Goal: Task Accomplishment & Management: Manage account settings

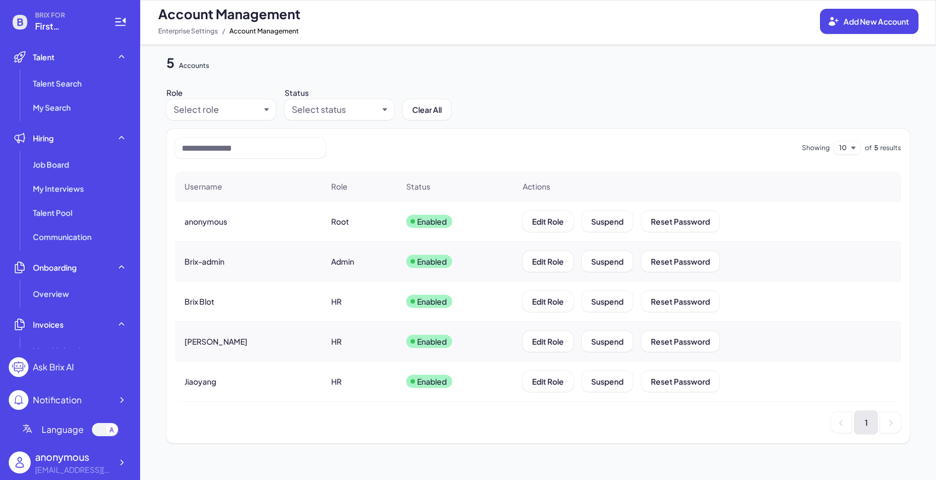
scroll to position [241, 0]
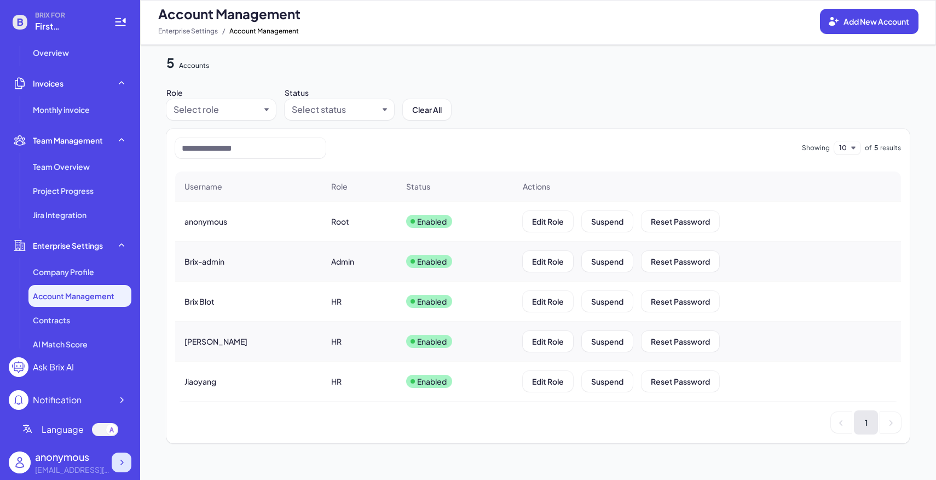
click at [130, 465] on div at bounding box center [122, 462] width 20 height 20
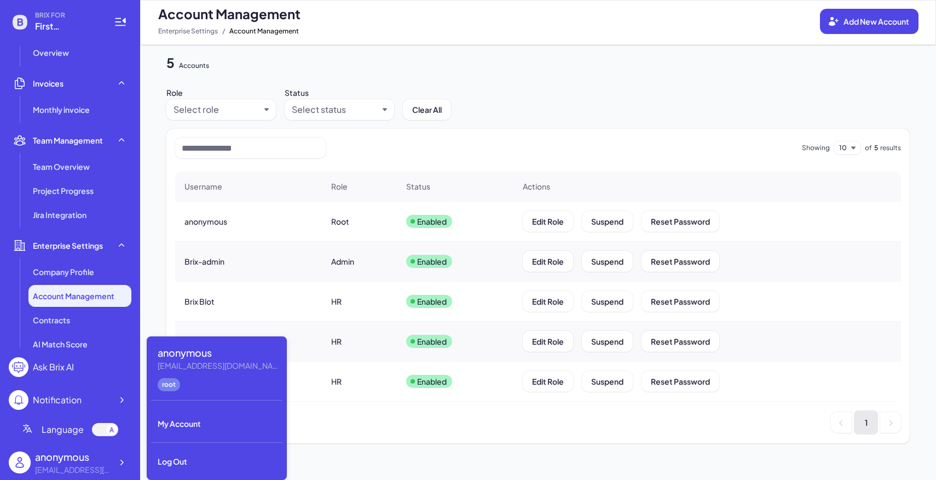
click at [193, 435] on div "anonymous team@first-intelligence.com root My Account Log Out" at bounding box center [217, 407] width 140 height 143
click at [195, 451] on div "Log Out" at bounding box center [216, 461] width 131 height 24
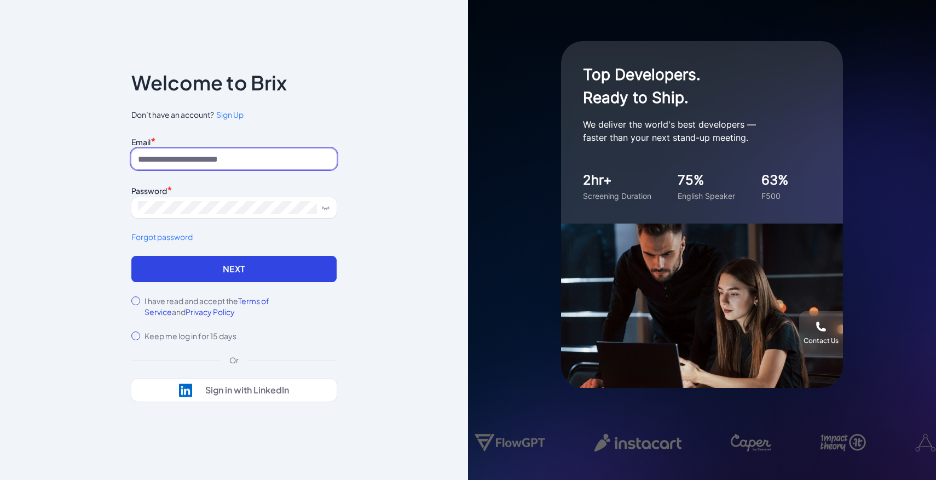
click at [235, 159] on input at bounding box center [233, 158] width 205 height 21
type input "**********"
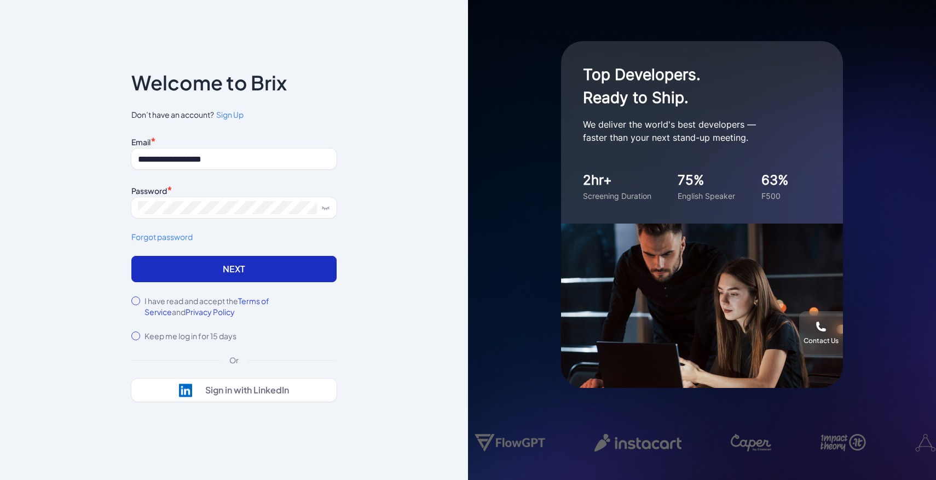
click at [258, 261] on button "Next" at bounding box center [233, 269] width 205 height 26
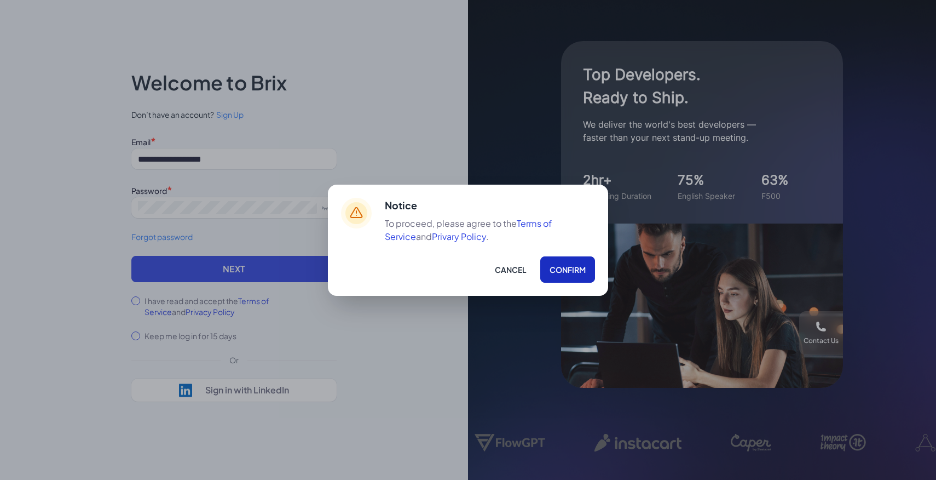
click at [561, 264] on button "Confirm" at bounding box center [567, 269] width 55 height 26
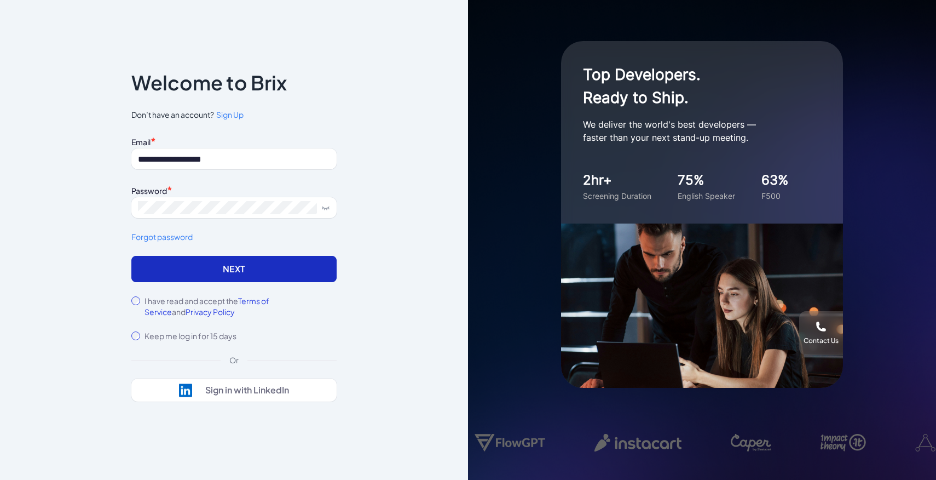
click at [270, 263] on button "Next" at bounding box center [233, 269] width 205 height 26
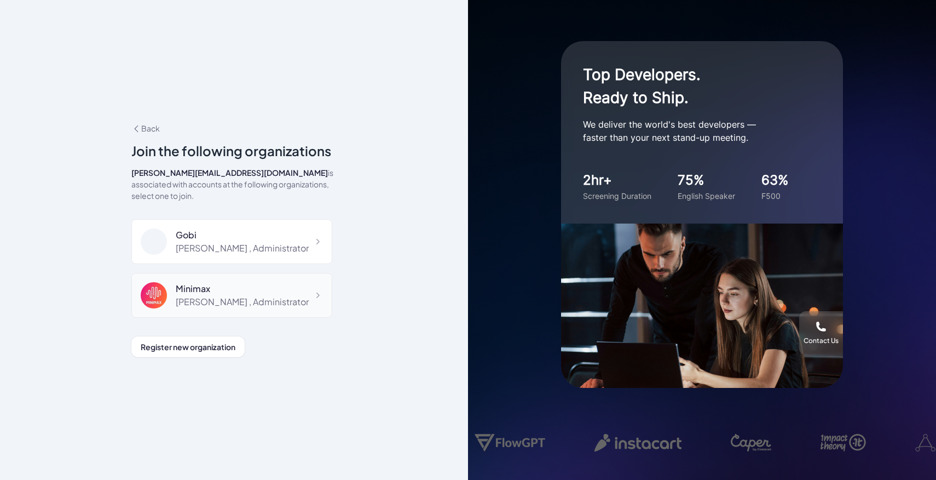
click at [174, 282] on div at bounding box center [158, 295] width 35 height 26
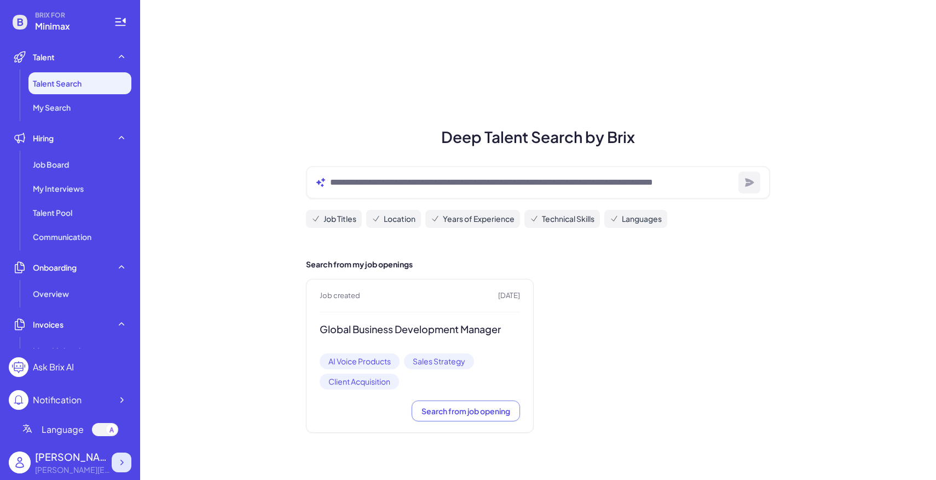
click at [120, 461] on icon at bounding box center [121, 462] width 11 height 11
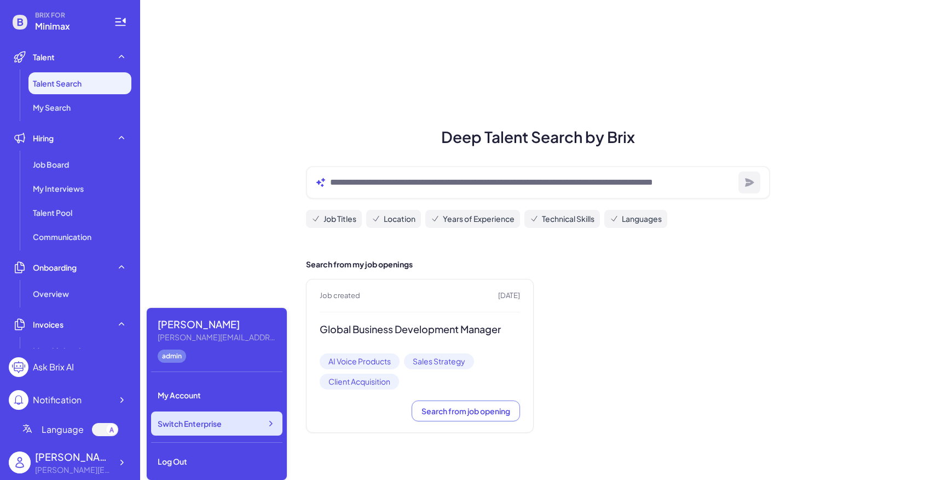
click at [202, 429] on div "Switch Enterprise" at bounding box center [216, 423] width 131 height 24
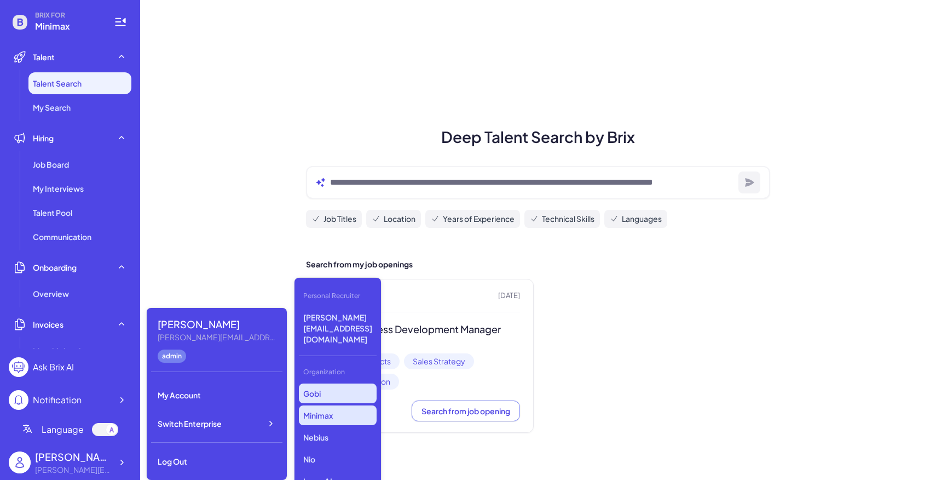
click at [333, 383] on p "Gobi" at bounding box center [338, 393] width 78 height 20
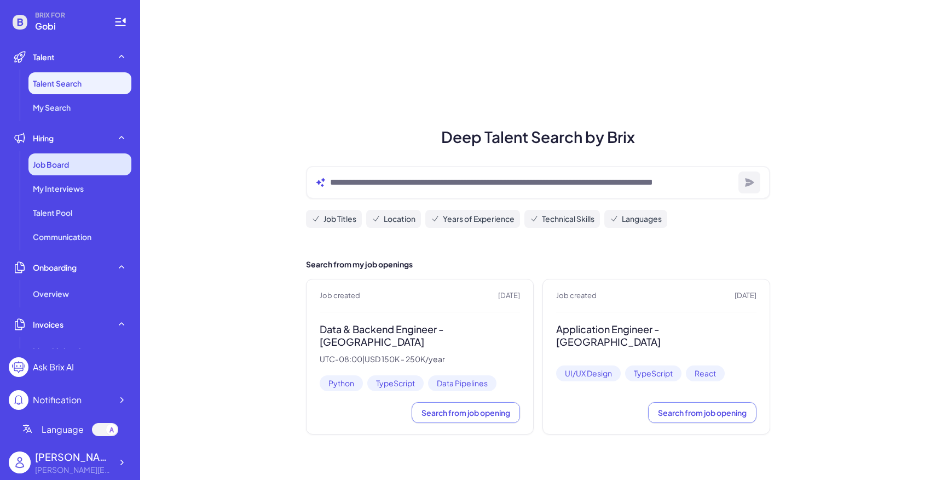
click at [91, 165] on div "Job Board" at bounding box center [79, 164] width 103 height 22
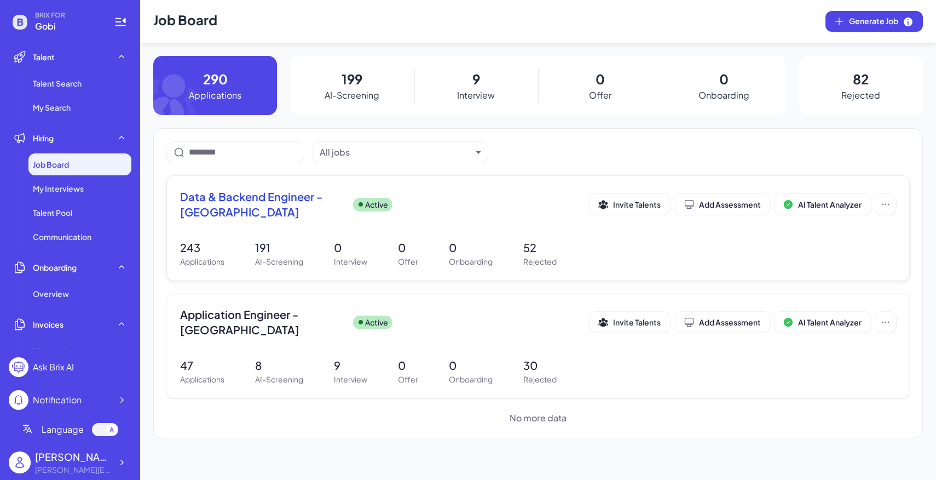
click at [295, 249] on p "191" at bounding box center [279, 247] width 48 height 16
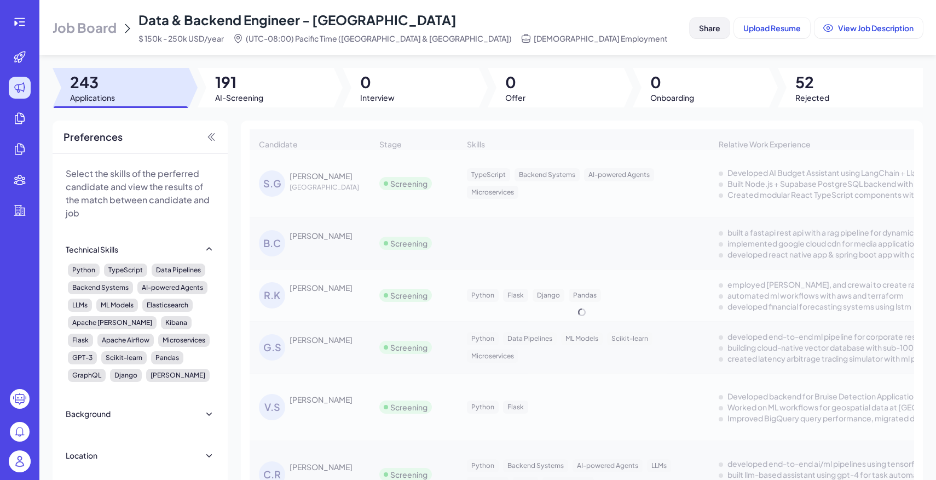
click at [723, 31] on button "Share" at bounding box center [710, 28] width 40 height 21
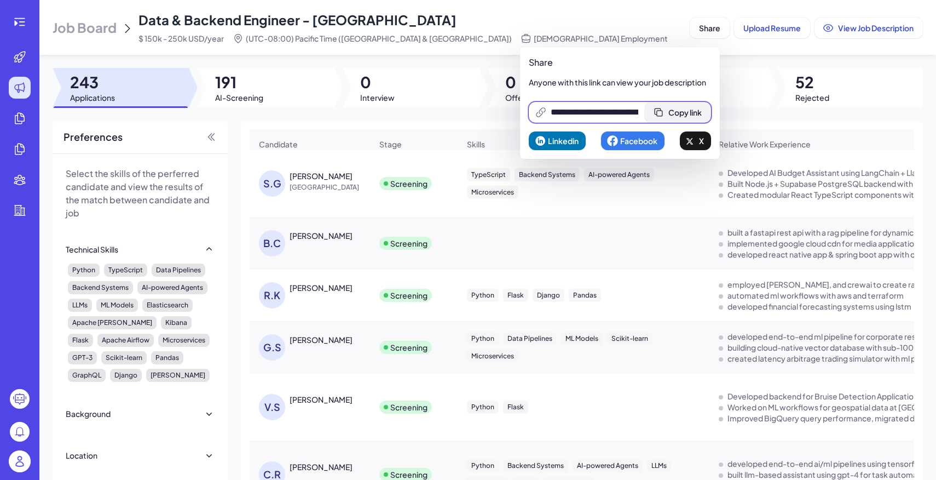
scroll to position [0, 231]
click at [692, 109] on span "Copy link" at bounding box center [685, 112] width 33 height 10
click at [27, 460] on img at bounding box center [20, 461] width 22 height 22
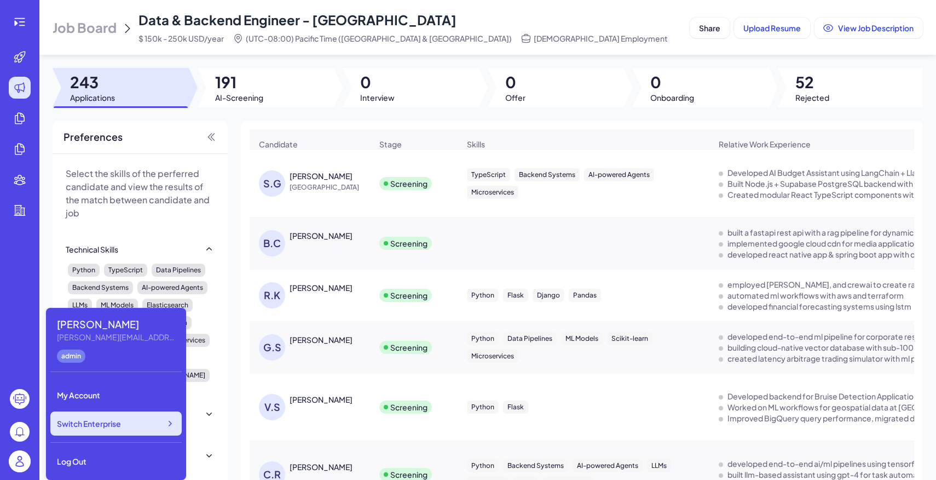
click at [82, 424] on span "Switch Enterprise" at bounding box center [89, 423] width 64 height 11
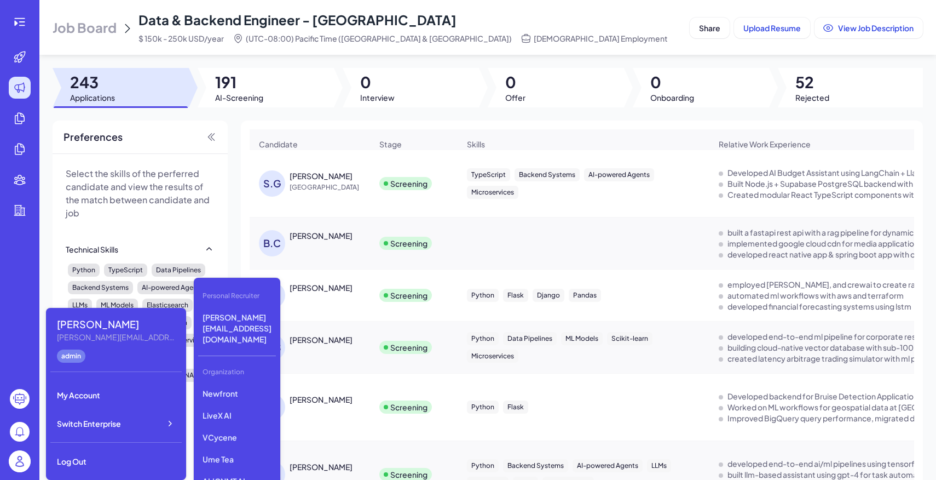
scroll to position [272, 0]
click at [248, 473] on p "First Intelligence" at bounding box center [237, 483] width 78 height 20
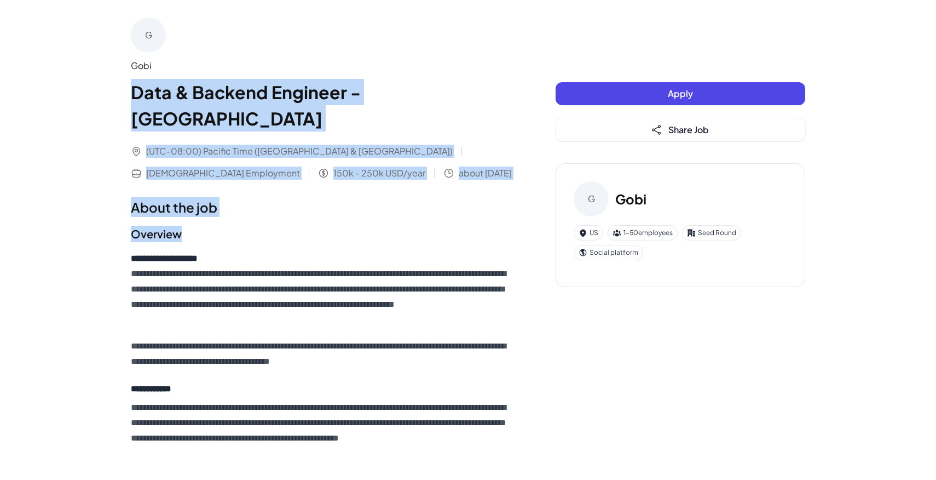
drag, startPoint x: 129, startPoint y: 89, endPoint x: 301, endPoint y: 214, distance: 212.2
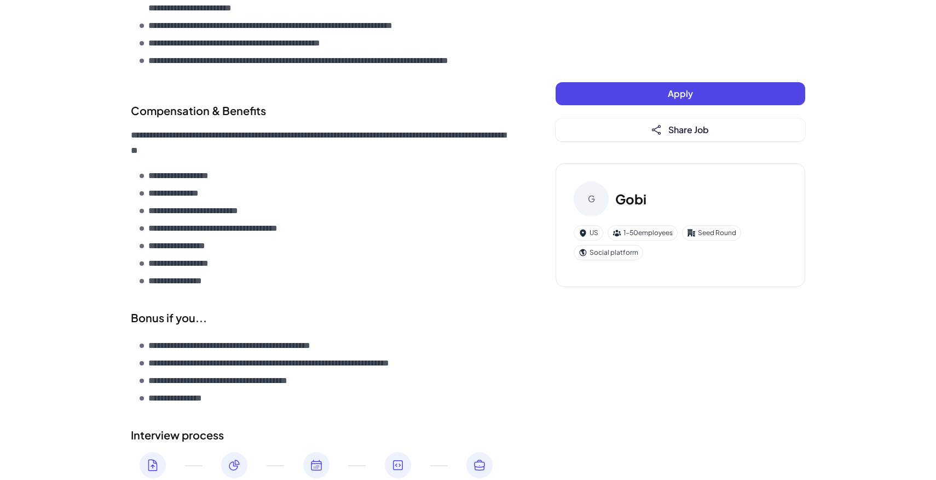
scroll to position [1348, 0]
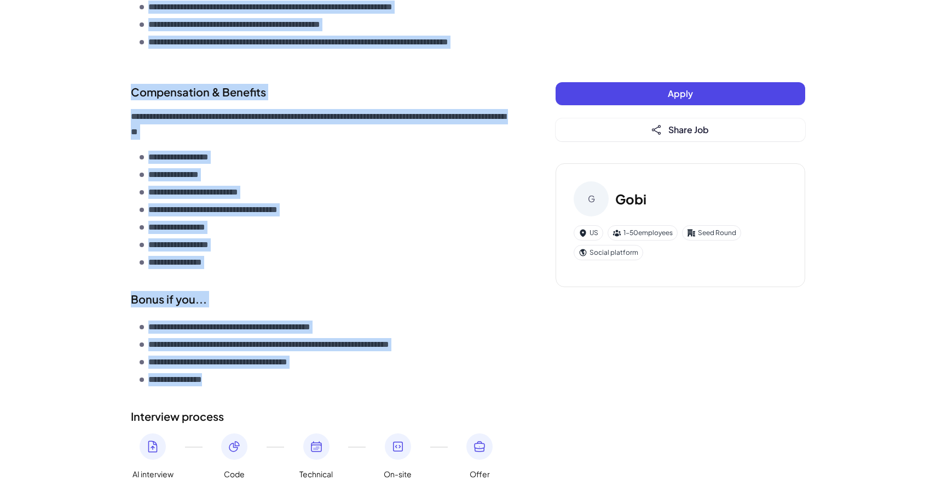
click at [263, 362] on div "**********" at bounding box center [321, 353] width 381 height 74
copy div "**********"
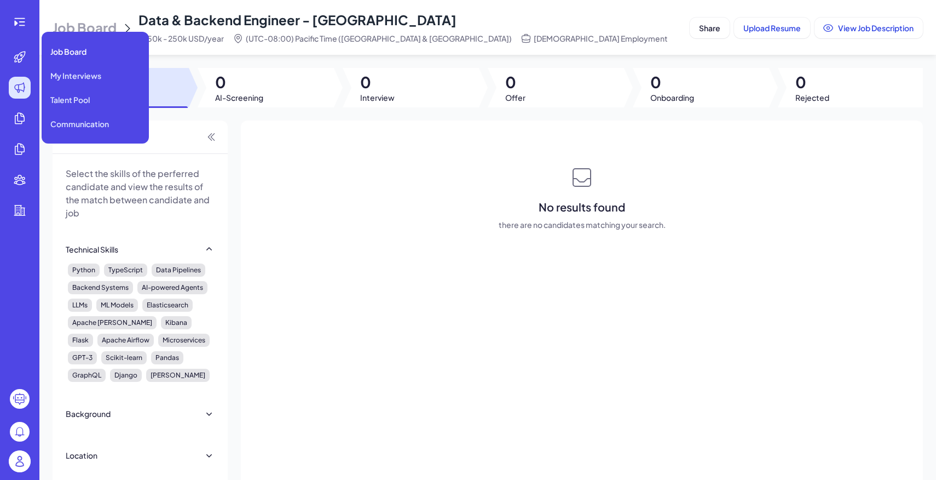
click at [25, 93] on icon at bounding box center [19, 87] width 13 height 13
click at [67, 42] on div "Job Board" at bounding box center [95, 52] width 99 height 22
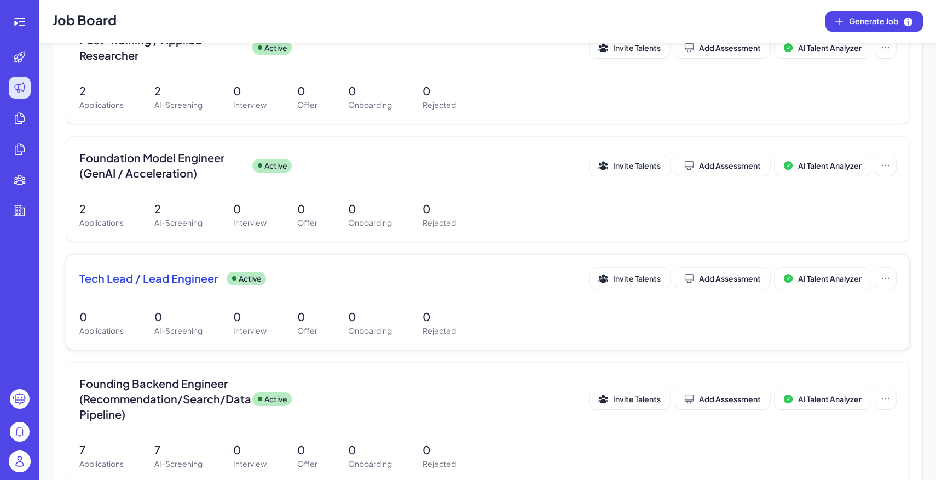
scroll to position [267, 0]
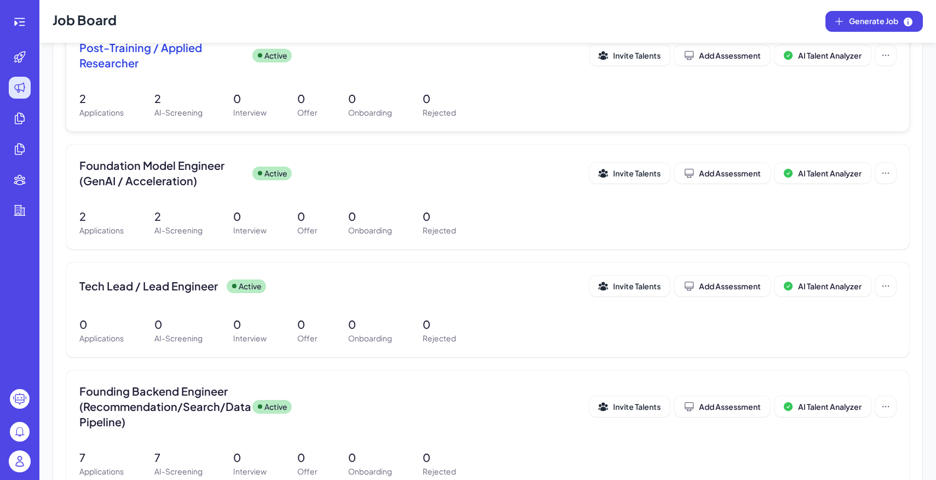
click at [243, 105] on p "0" at bounding box center [249, 98] width 33 height 16
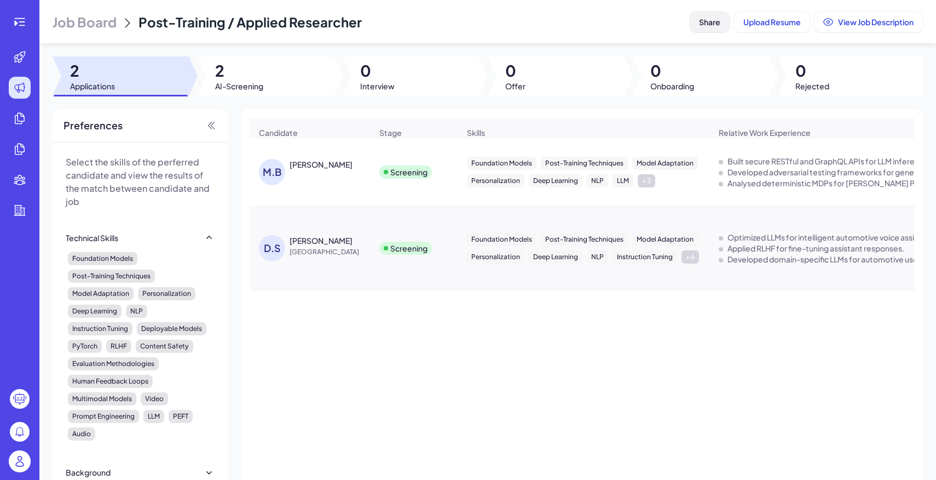
click at [718, 24] on span "Share" at bounding box center [709, 22] width 21 height 10
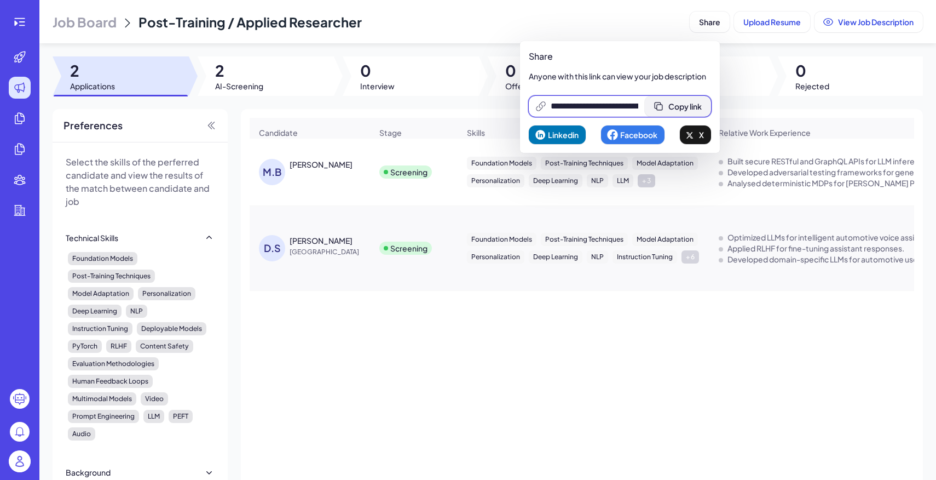
click at [695, 108] on span "Copy link" at bounding box center [685, 106] width 33 height 10
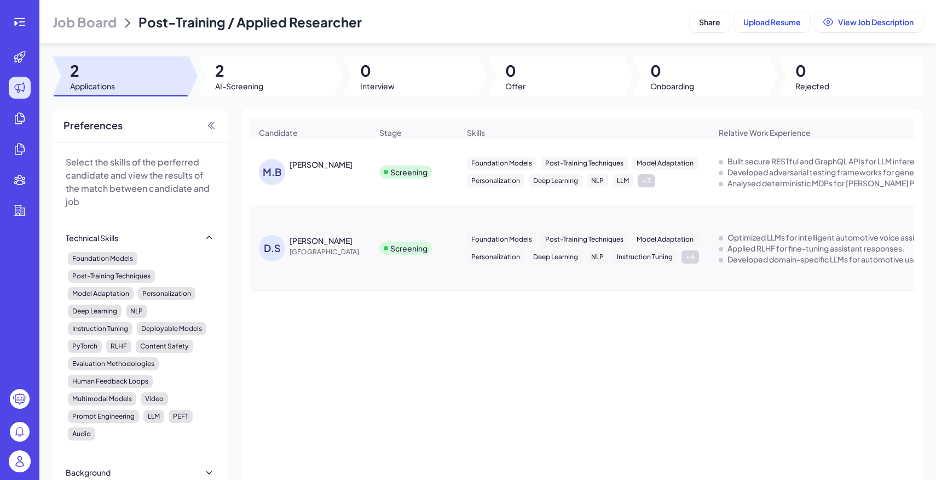
click at [424, 349] on div "M.B Mayank Bharati Screening Foundation Models Post-Training Techniques Model A…" at bounding box center [582, 311] width 665 height 345
click at [369, 255] on span "China" at bounding box center [331, 251] width 82 height 11
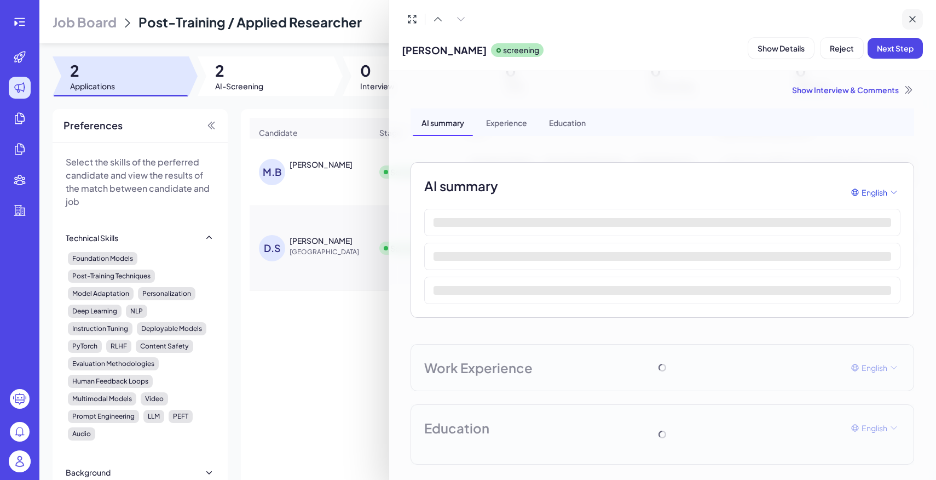
click at [912, 20] on icon at bounding box center [912, 19] width 11 height 11
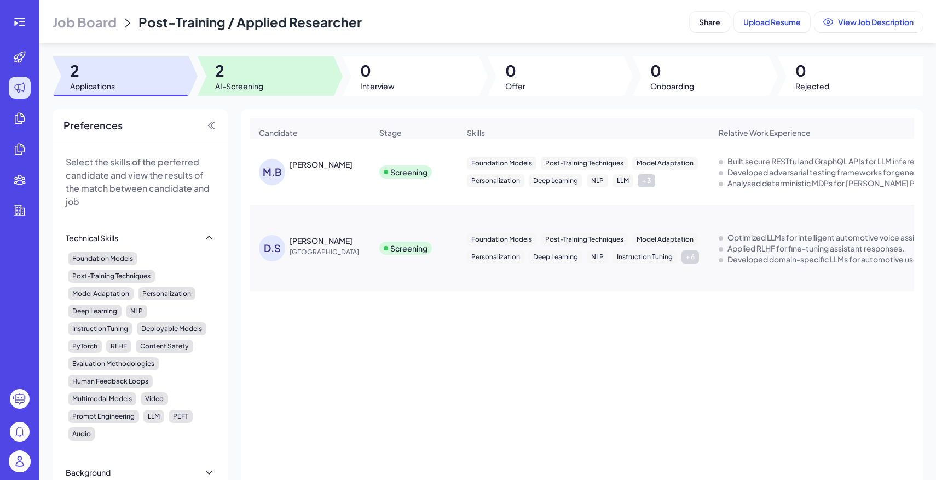
click at [299, 81] on div at bounding box center [266, 75] width 136 height 39
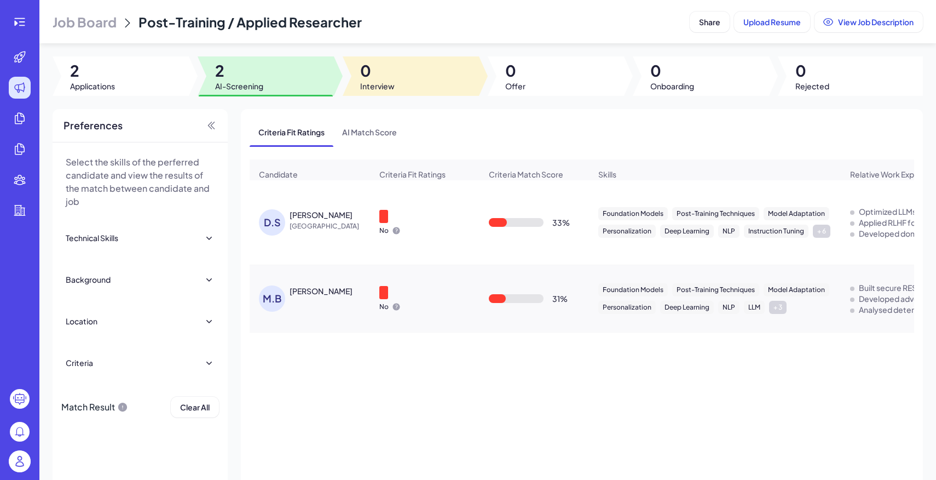
click at [379, 88] on span "Interview" at bounding box center [377, 85] width 34 height 11
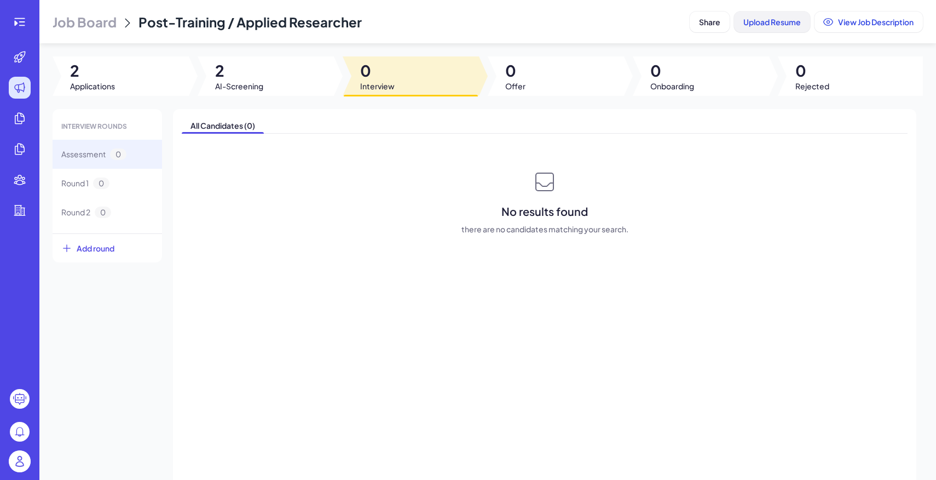
click at [784, 20] on span "Upload Resume" at bounding box center [772, 22] width 57 height 10
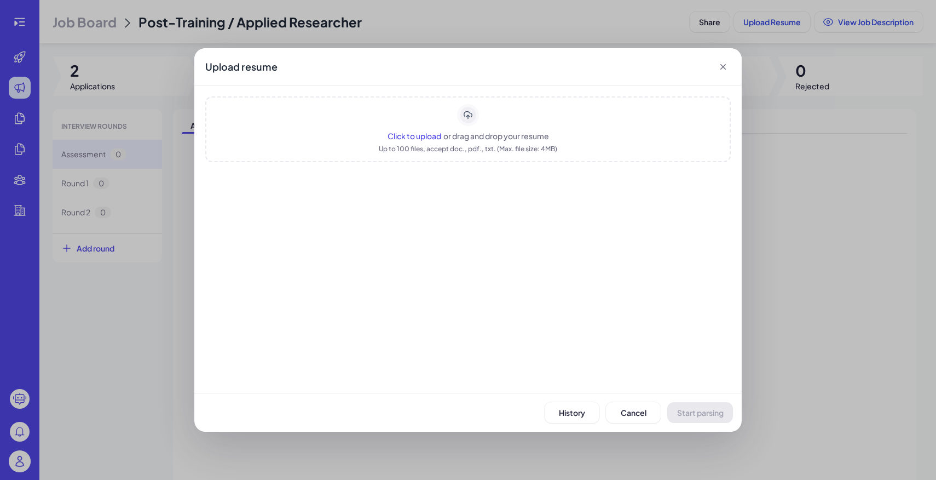
click at [456, 130] on div "Click to upload or drag and drop your resume Up to 100 files, accept doc., pdf.…" at bounding box center [468, 129] width 526 height 66
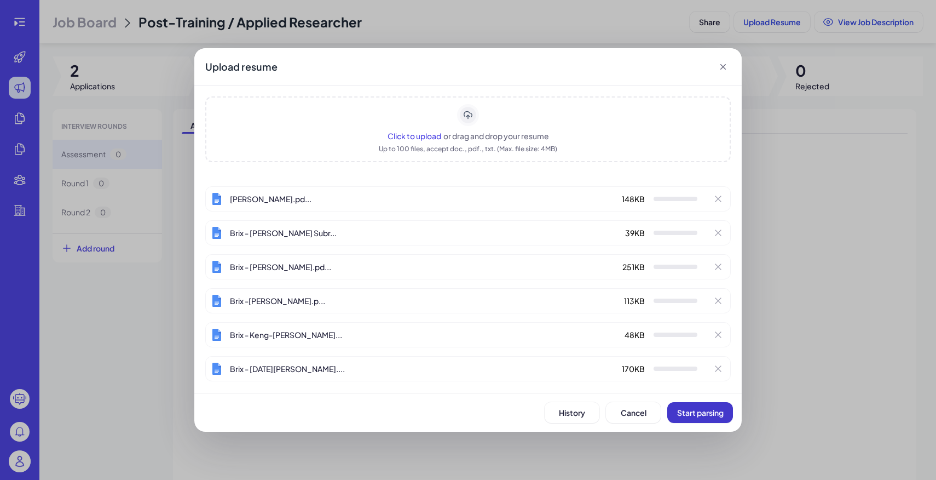
click at [711, 411] on span "Start parsing" at bounding box center [700, 412] width 47 height 10
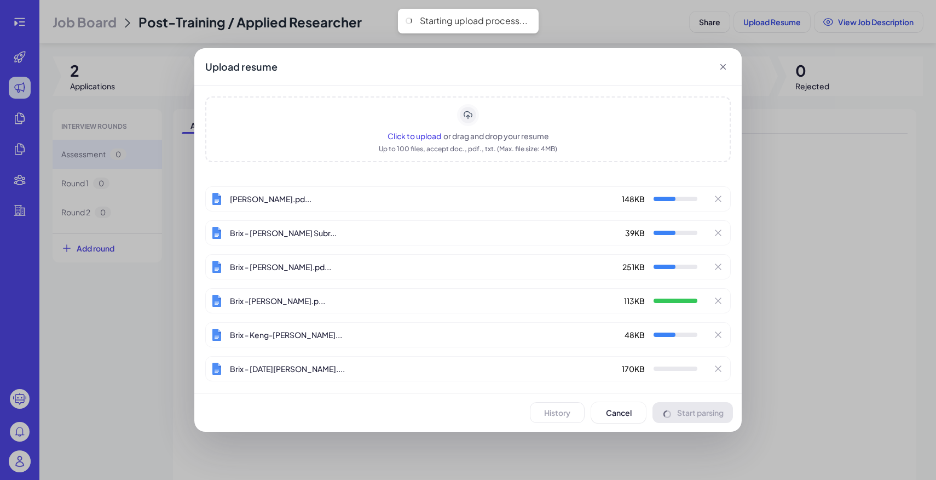
scroll to position [4, 0]
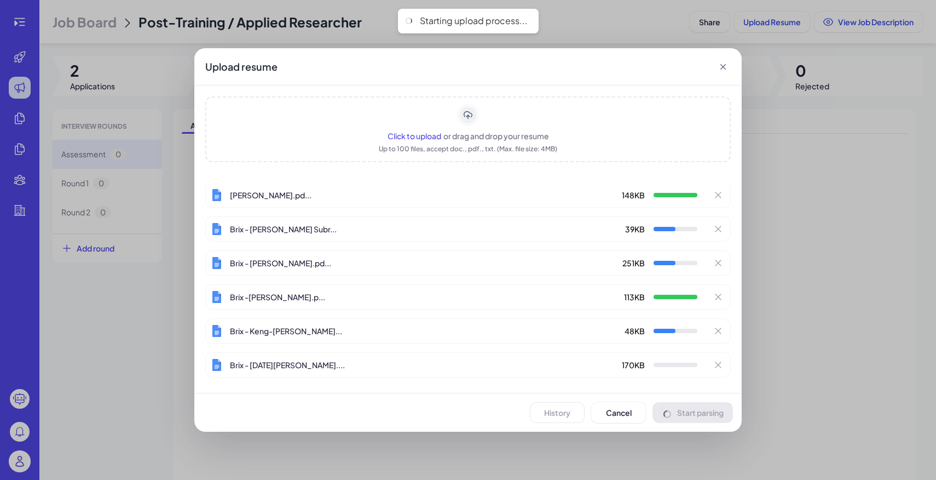
click at [530, 251] on div "Brix - Haolan Liu.pd... 251 KB" at bounding box center [468, 262] width 526 height 25
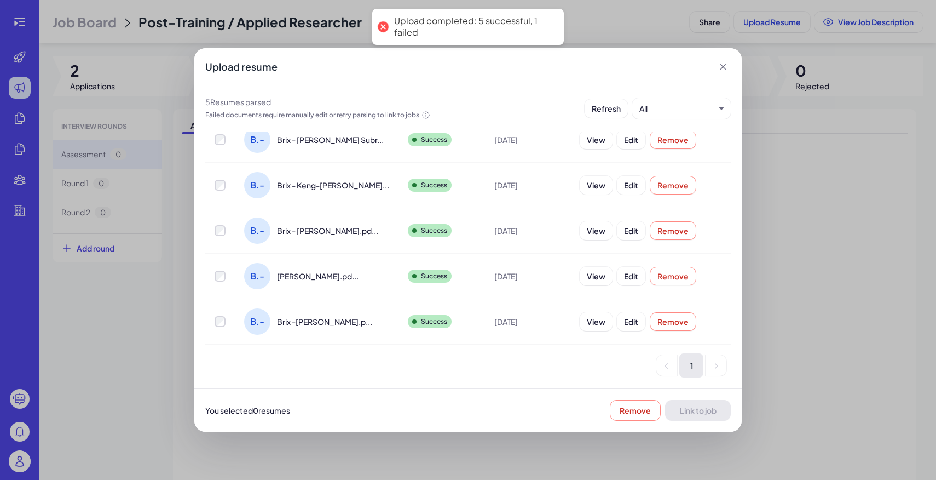
scroll to position [0, 0]
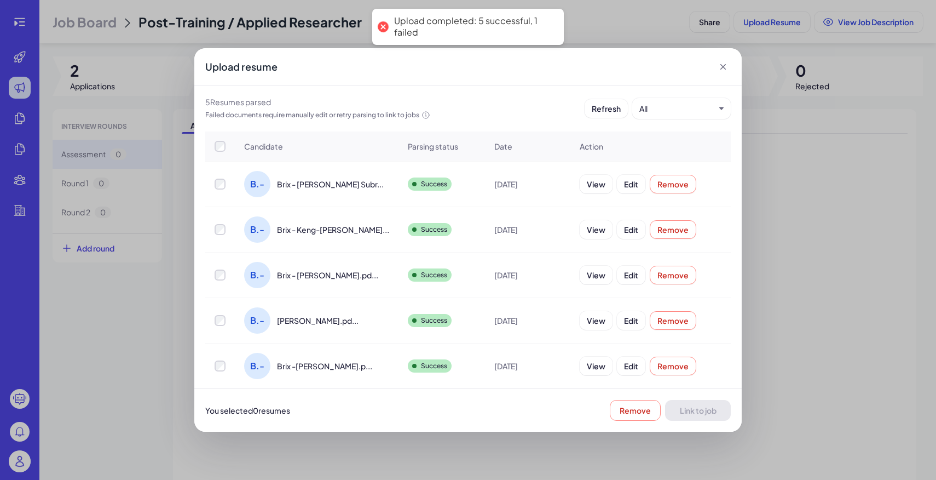
click at [226, 151] on div at bounding box center [220, 146] width 28 height 11
click at [717, 410] on button "Link to job" at bounding box center [698, 410] width 66 height 21
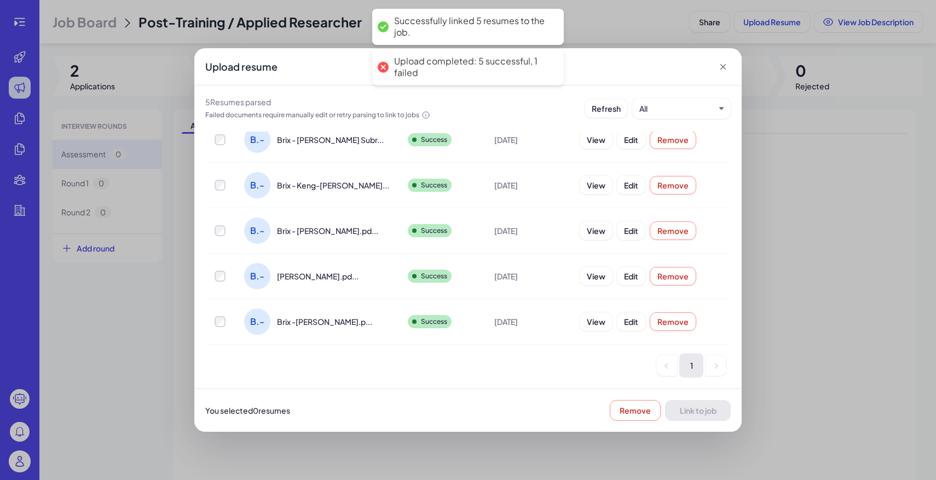
click at [712, 369] on li "Next" at bounding box center [716, 365] width 21 height 21
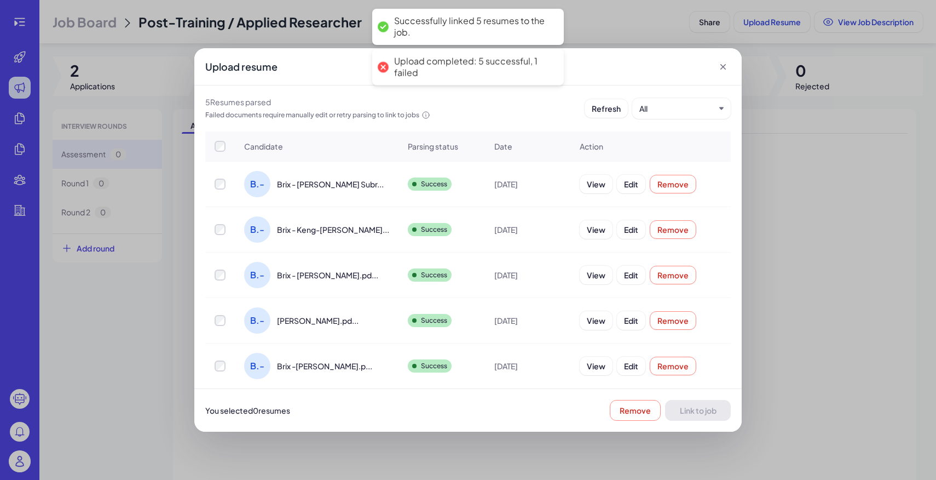
click at [725, 65] on icon at bounding box center [723, 66] width 11 height 11
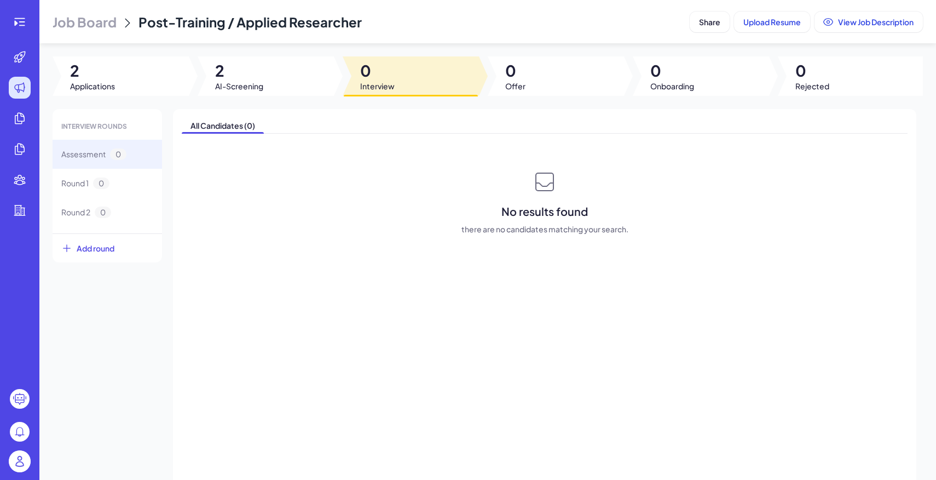
click at [111, 19] on span "Job Board" at bounding box center [85, 22] width 64 height 18
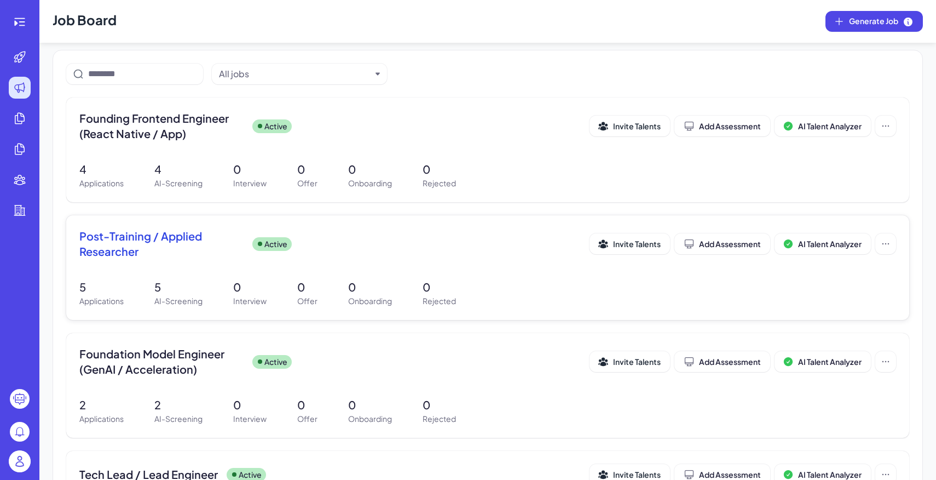
scroll to position [80, 0]
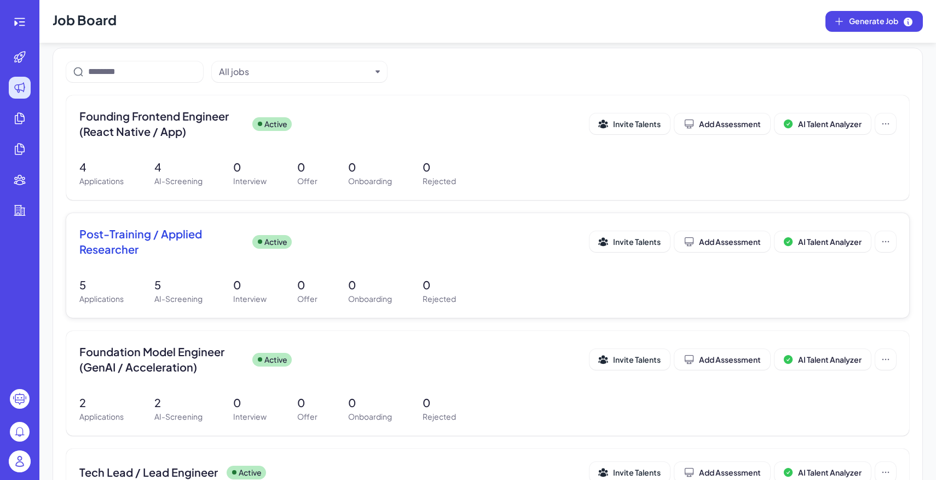
click at [332, 271] on div "Post-Training / Applied Researcher Active Invite Talents Add Assessment AI Tale…" at bounding box center [487, 265] width 843 height 105
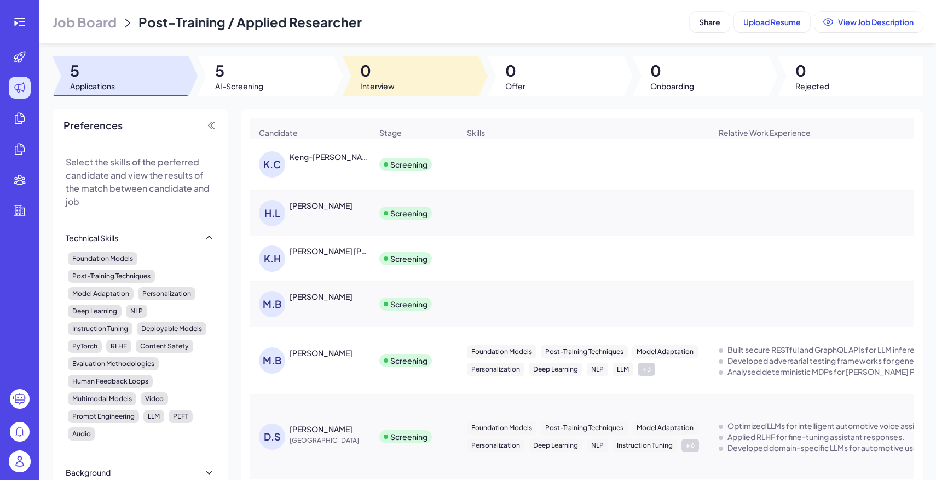
click at [292, 84] on div at bounding box center [266, 75] width 136 height 39
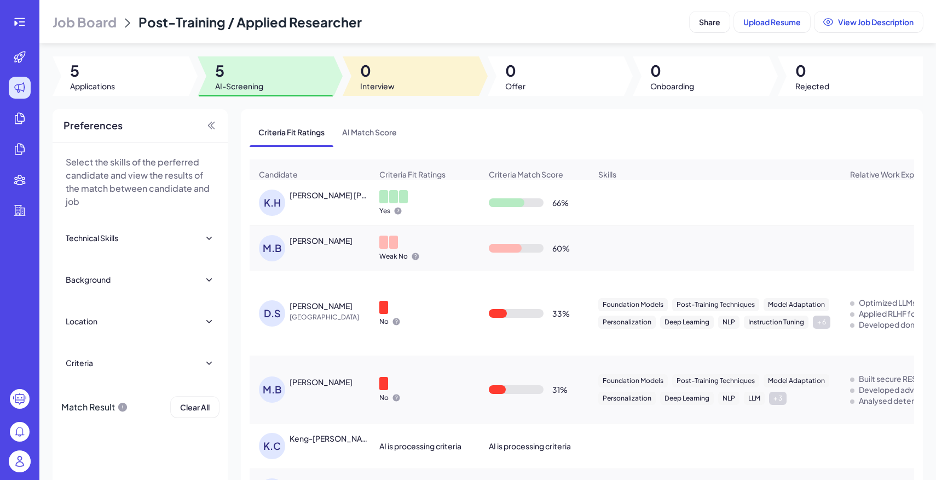
click at [401, 74] on div at bounding box center [411, 75] width 136 height 39
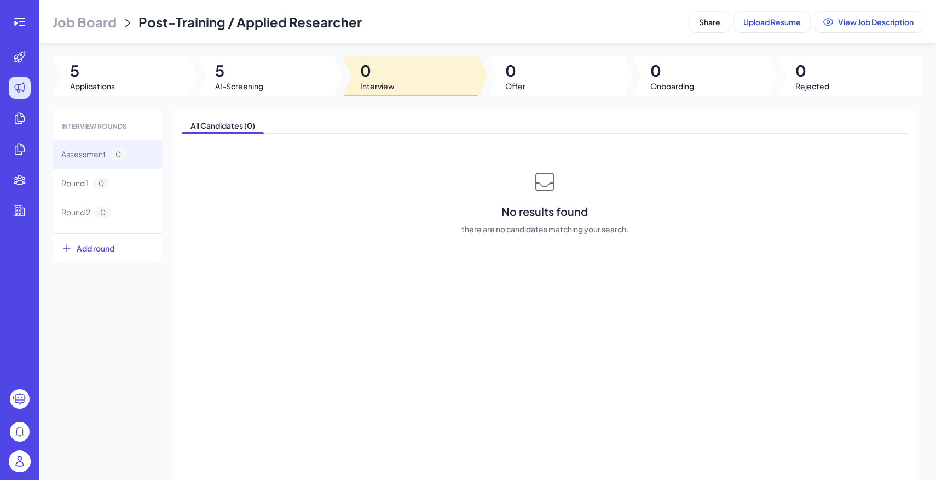
click at [274, 82] on div at bounding box center [266, 75] width 136 height 39
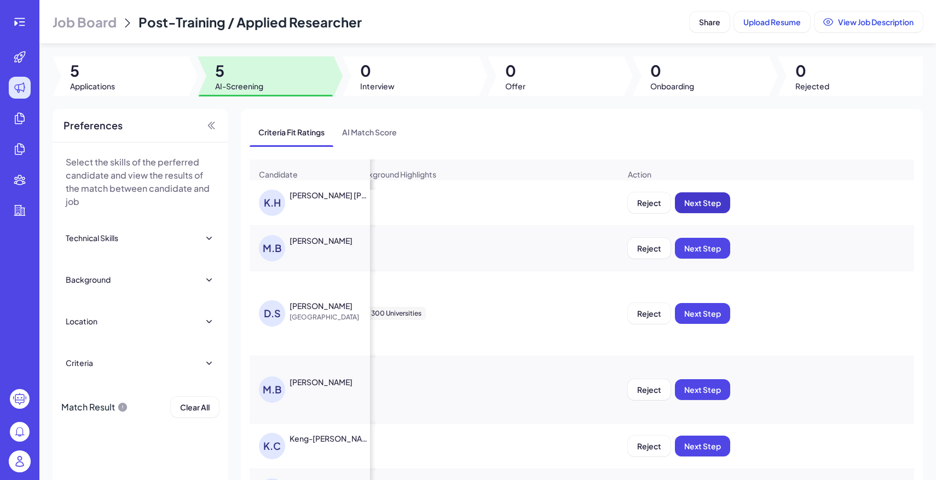
click at [706, 210] on button "Next Step" at bounding box center [702, 202] width 55 height 21
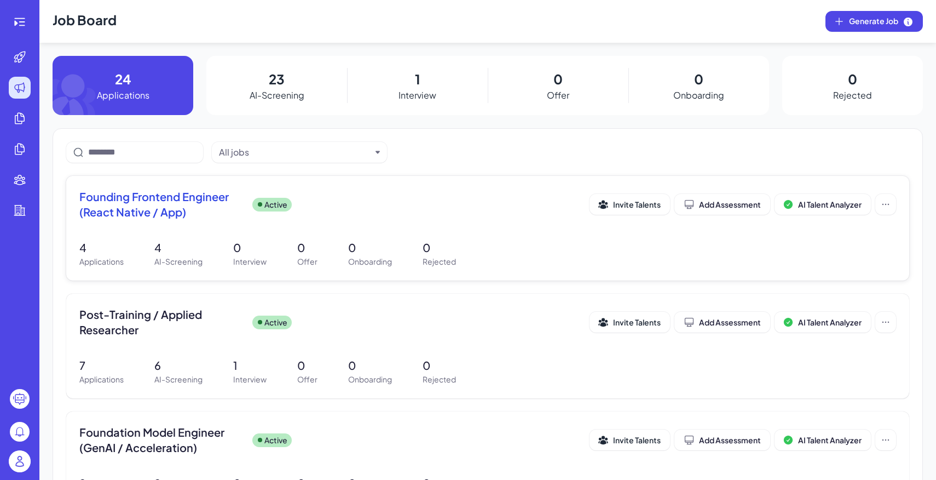
click at [254, 220] on div "Founding Frontend Engineer (React Native / App) Active Invite Talents Add Asses…" at bounding box center [487, 207] width 817 height 37
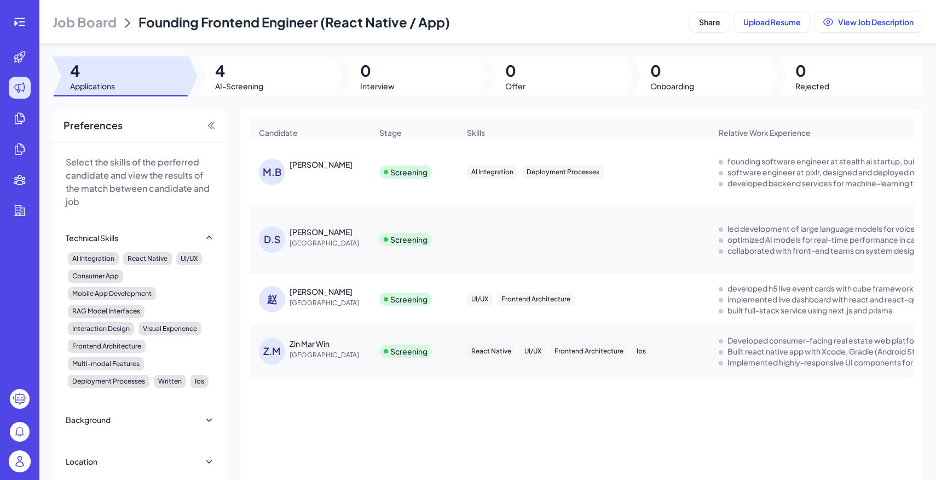
click at [94, 30] on span "Job Board" at bounding box center [85, 22] width 64 height 18
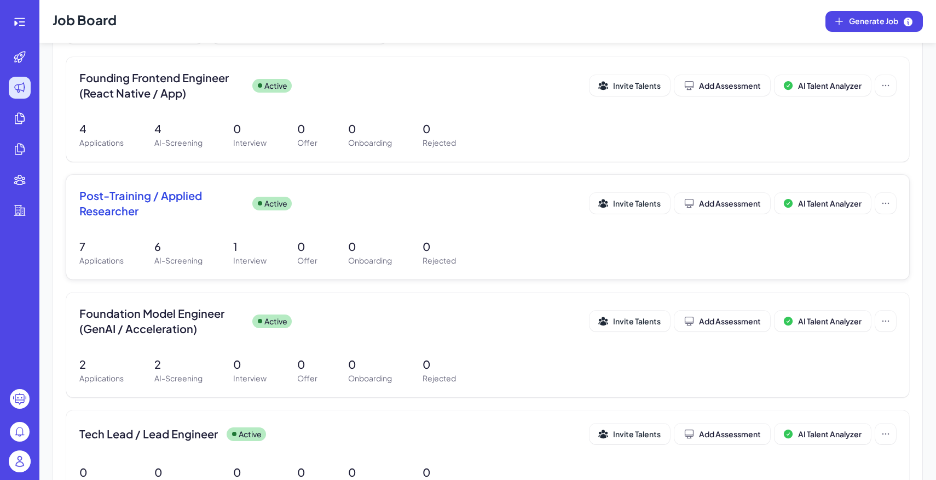
scroll to position [121, 0]
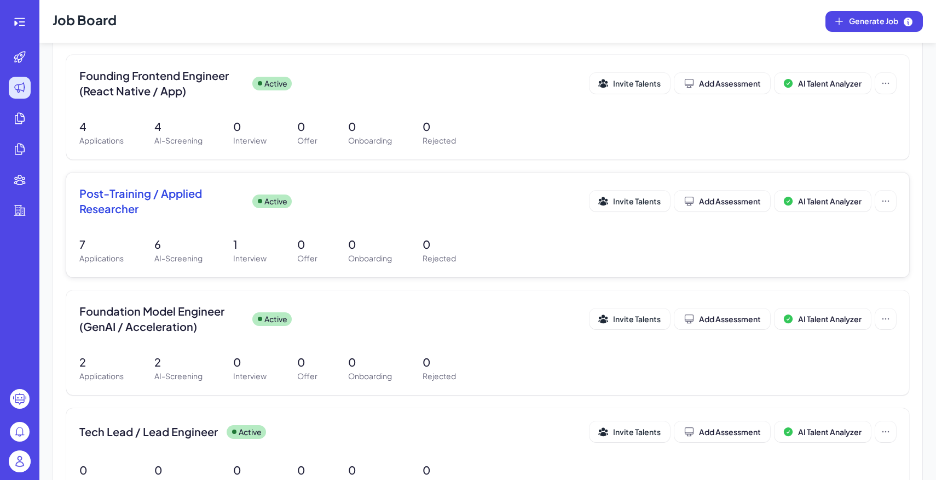
click at [278, 219] on div "Post-Training / Applied Researcher Active Invite Talents Add Assessment AI Tale…" at bounding box center [487, 204] width 817 height 37
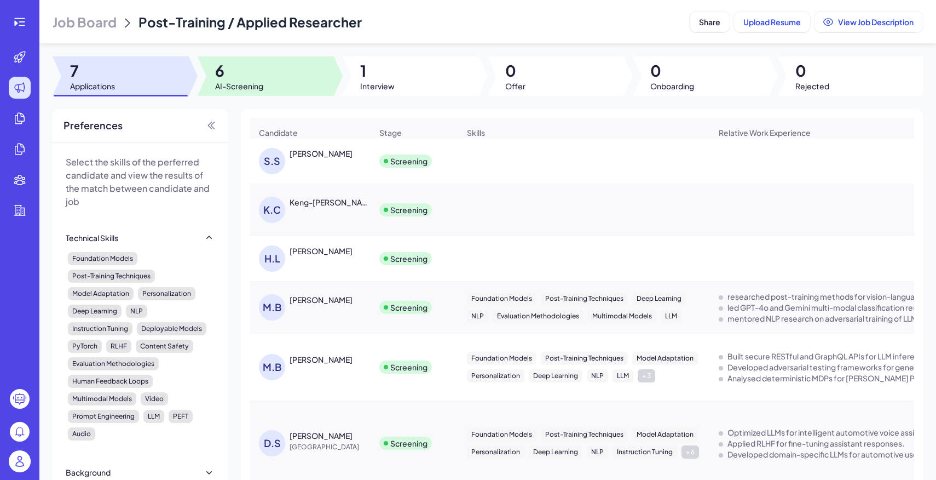
click at [275, 71] on div at bounding box center [266, 75] width 136 height 39
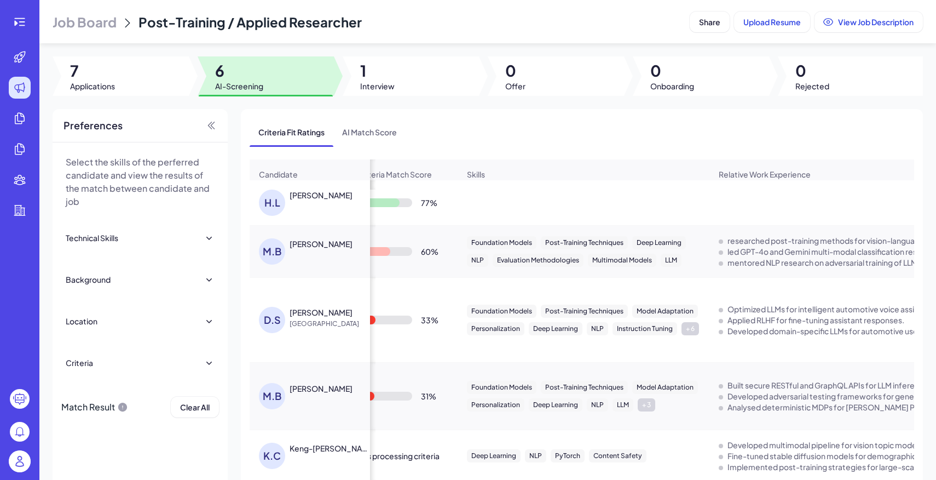
scroll to position [0, 239]
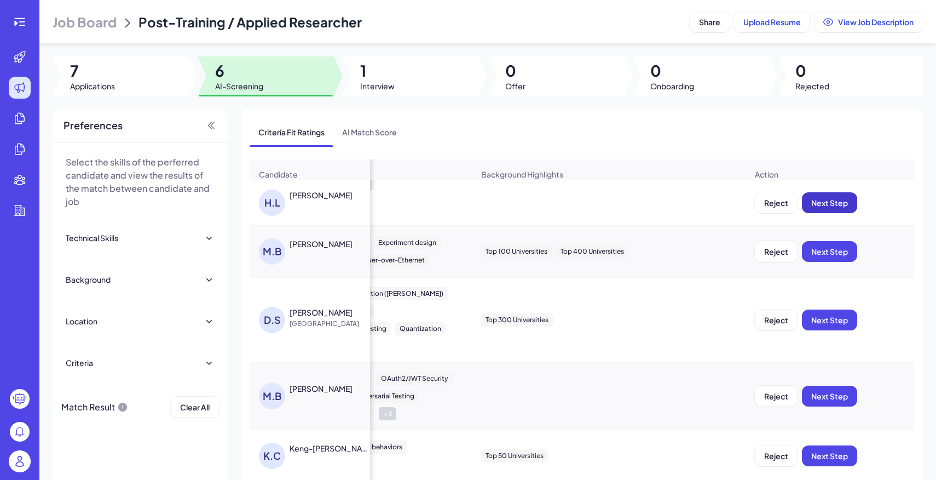
click at [841, 209] on button "Next Step" at bounding box center [829, 202] width 55 height 21
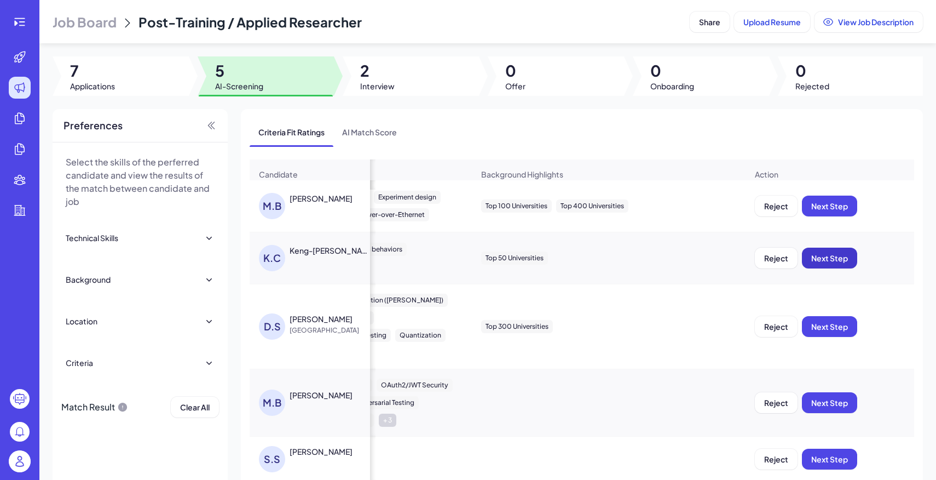
click at [844, 263] on span "Next Step" at bounding box center [830, 258] width 37 height 10
click at [838, 211] on span "Next Step" at bounding box center [830, 206] width 37 height 10
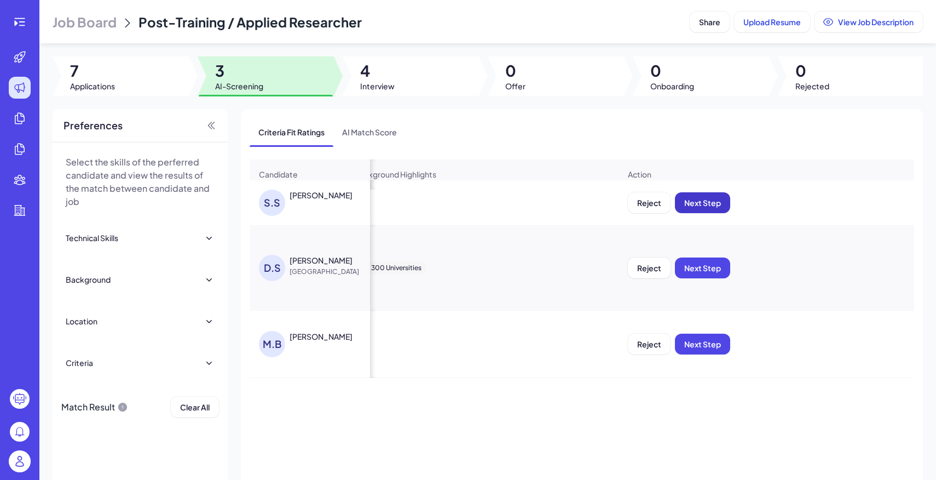
click at [711, 200] on span "Next Step" at bounding box center [702, 203] width 37 height 10
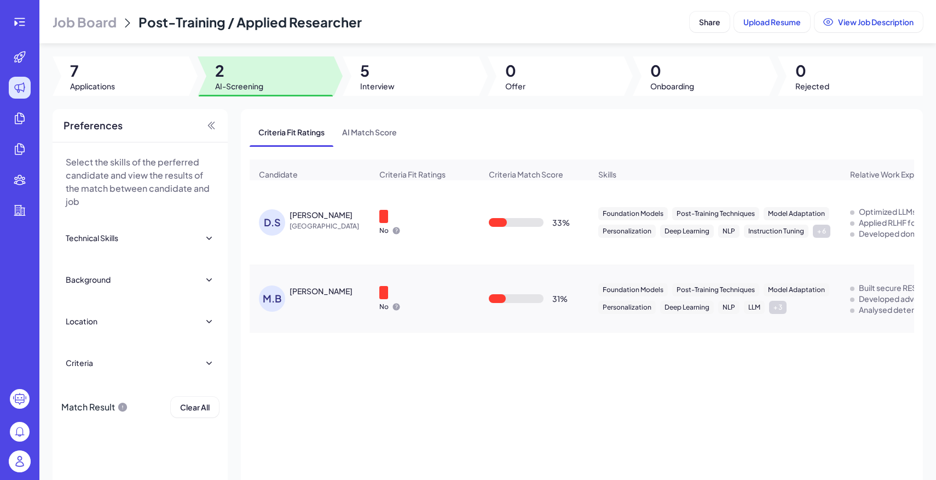
click at [399, 56] on div "Job Board Post-Training / Applied Researcher Share Upload Resume View Job Descr…" at bounding box center [487, 240] width 897 height 480
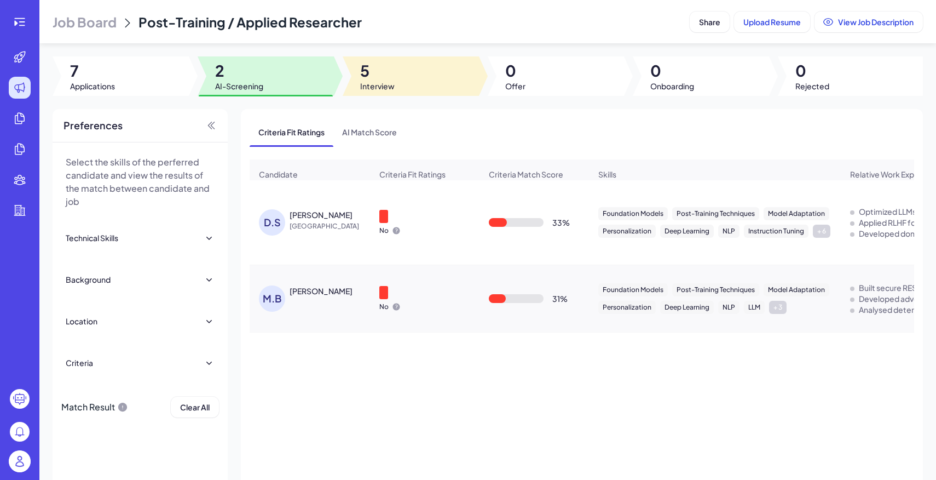
click at [405, 74] on div at bounding box center [411, 75] width 136 height 39
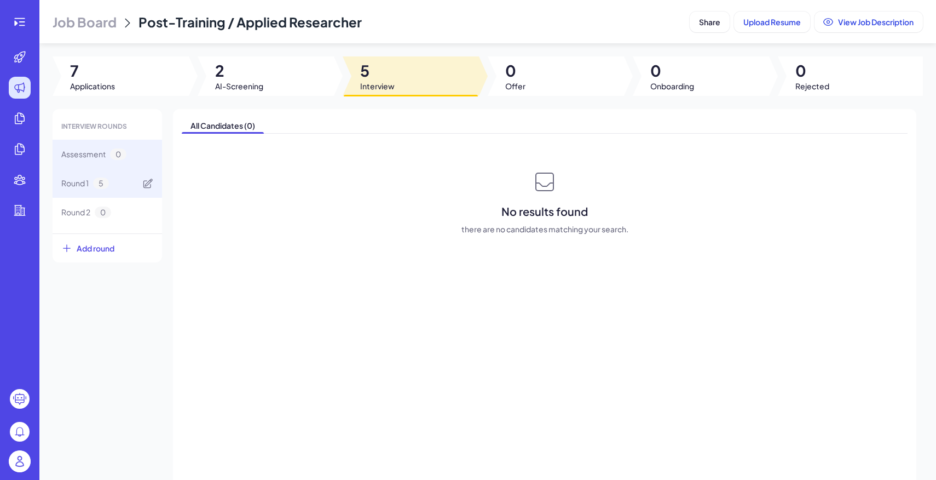
click at [118, 191] on div "Round 1 5" at bounding box center [108, 183] width 110 height 29
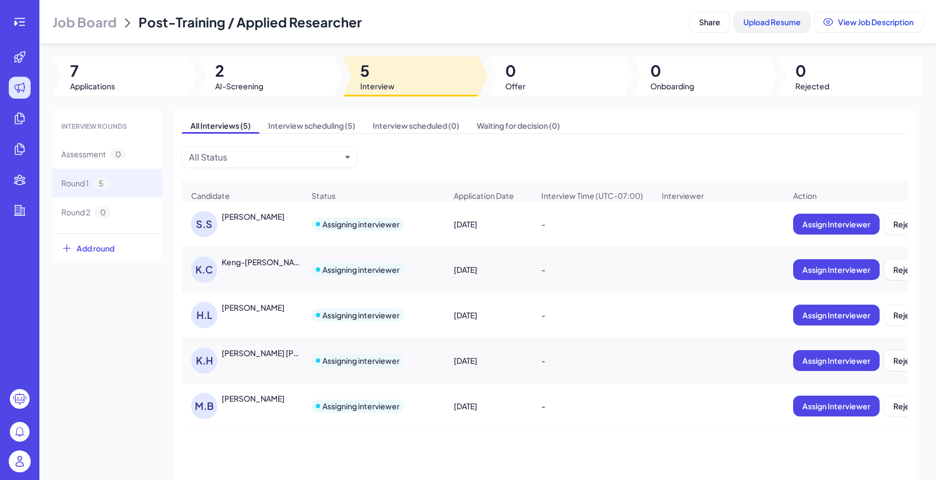
click at [747, 19] on span "Upload Resume" at bounding box center [772, 22] width 57 height 10
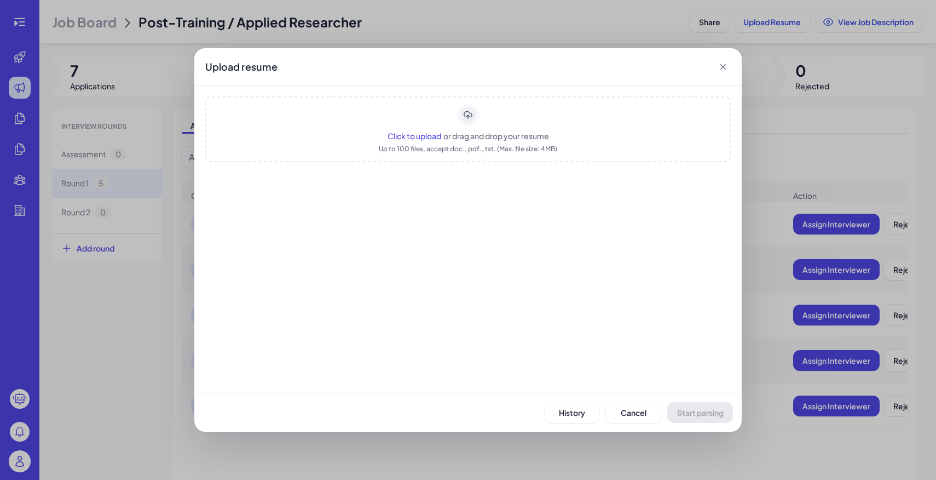
click at [471, 106] on rect "Upload area" at bounding box center [468, 115] width 19 height 19
click at [703, 411] on span "Start parsing" at bounding box center [700, 412] width 47 height 10
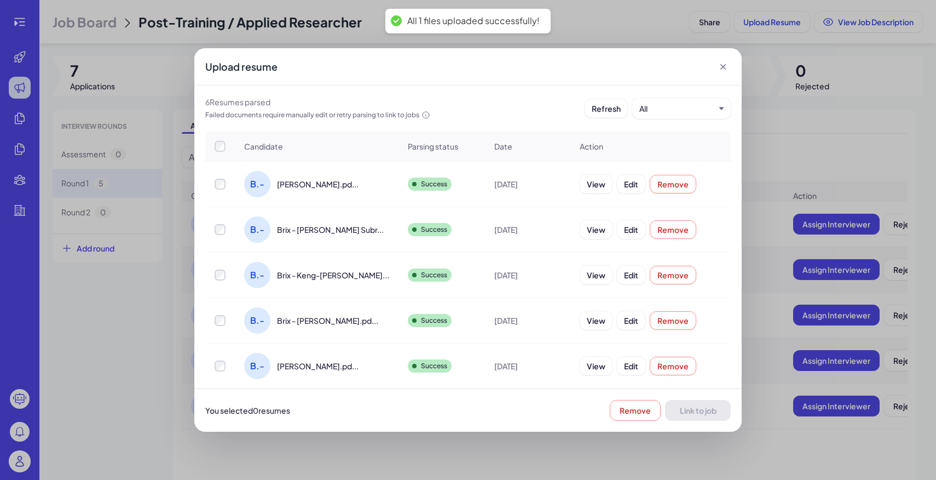
click at [210, 192] on td at bounding box center [220, 184] width 30 height 45
click at [714, 419] on button "Link to job" at bounding box center [698, 410] width 66 height 21
click at [721, 60] on div "Upload resume" at bounding box center [468, 66] width 548 height 37
click at [721, 66] on icon at bounding box center [723, 66] width 11 height 11
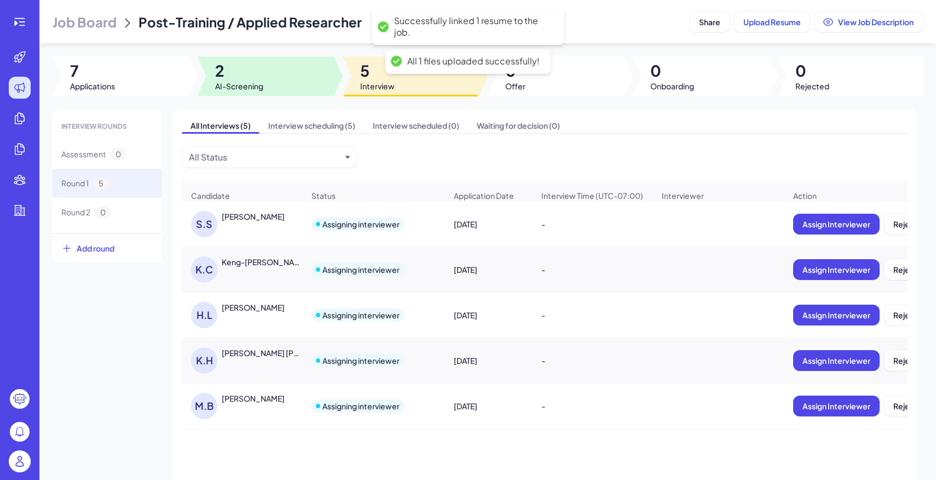
click at [305, 68] on div at bounding box center [266, 75] width 136 height 39
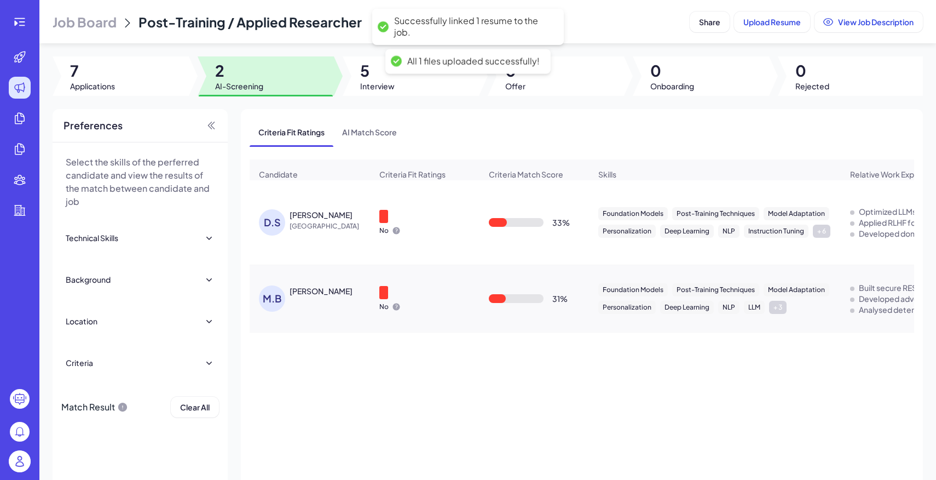
click at [146, 89] on div at bounding box center [121, 75] width 136 height 39
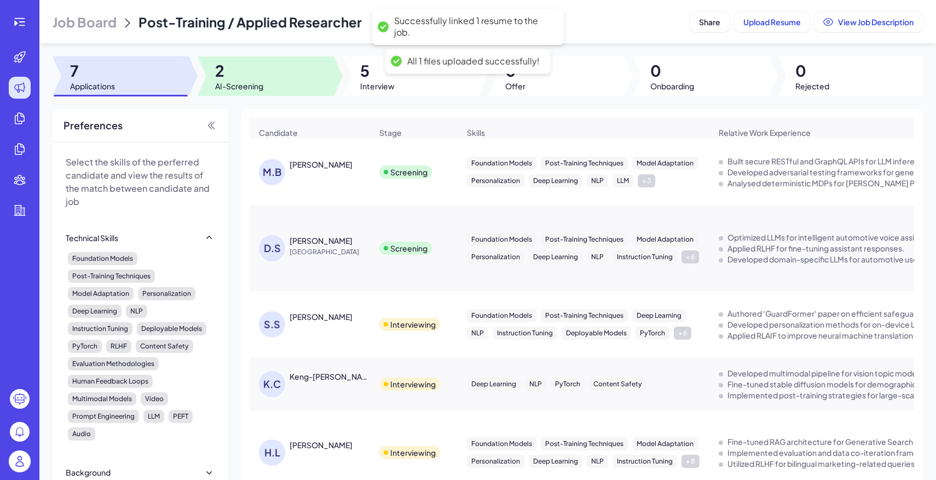
click at [284, 87] on div at bounding box center [266, 75] width 136 height 39
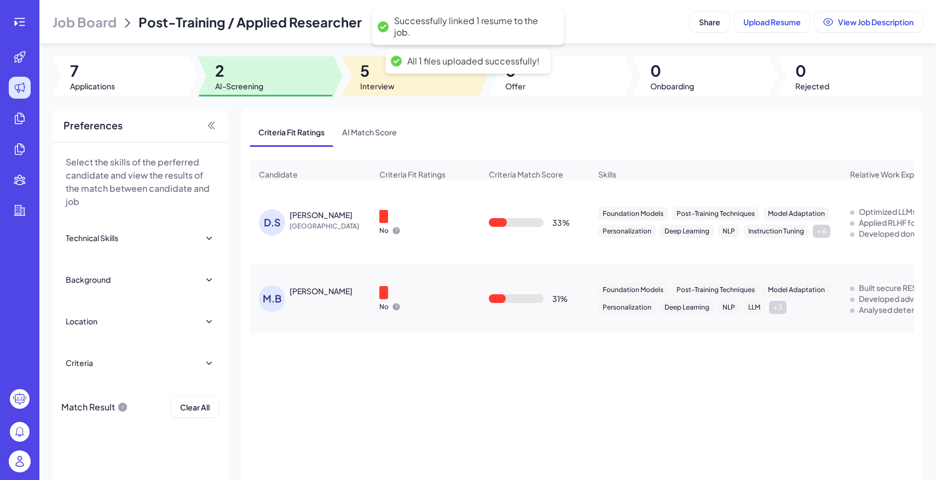
click at [362, 83] on span "Interview" at bounding box center [377, 85] width 34 height 11
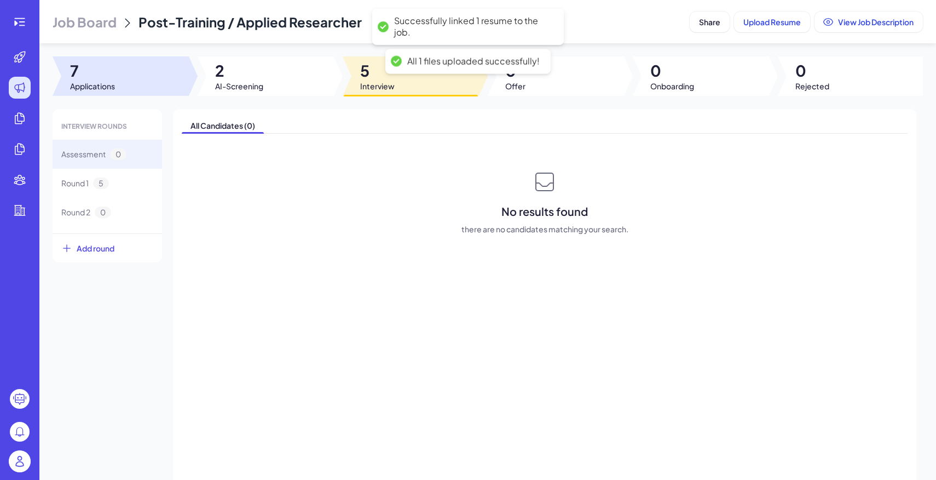
click at [82, 67] on span "7" at bounding box center [92, 71] width 45 height 20
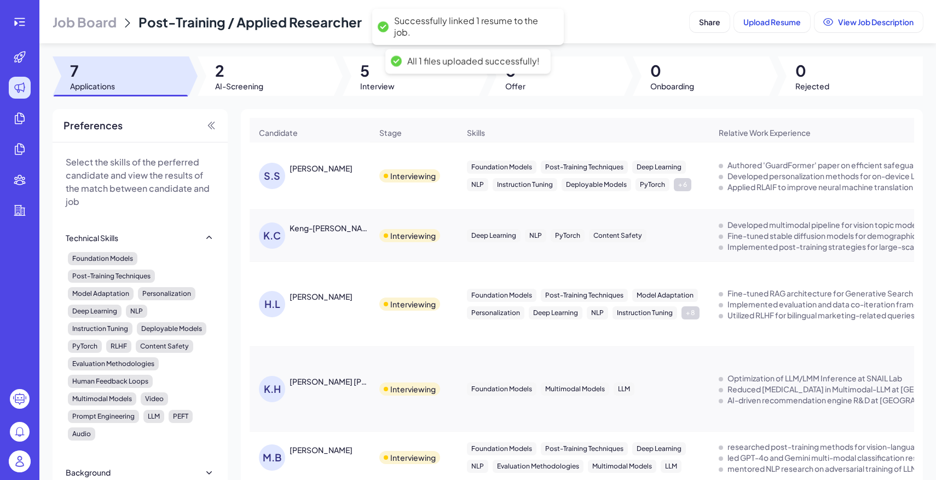
scroll to position [164, 0]
click at [345, 367] on div "K.H Kazi Hasan Ibn Arif" at bounding box center [309, 389] width 119 height 44
click at [346, 376] on div "Kazi Hasan Ibn Arif" at bounding box center [330, 381] width 81 height 11
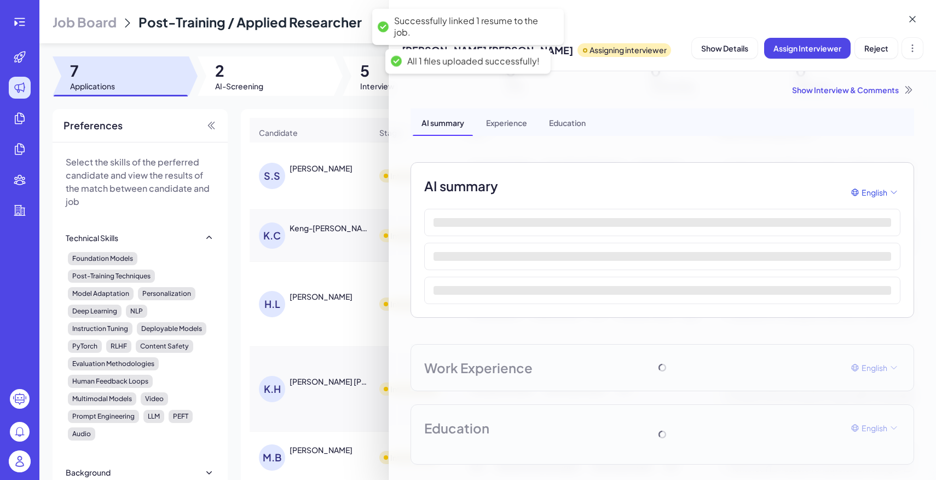
click at [326, 249] on div at bounding box center [468, 240] width 936 height 480
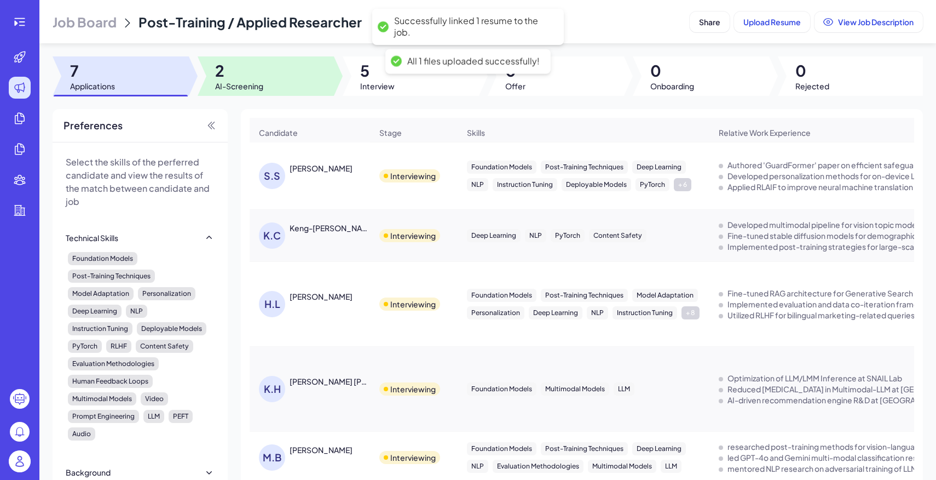
click at [308, 70] on div at bounding box center [266, 75] width 136 height 39
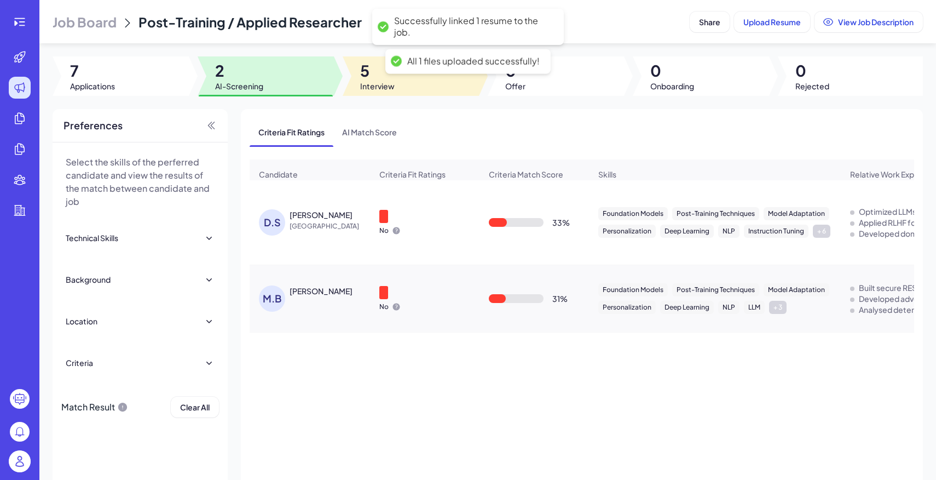
click at [395, 75] on div at bounding box center [411, 75] width 136 height 39
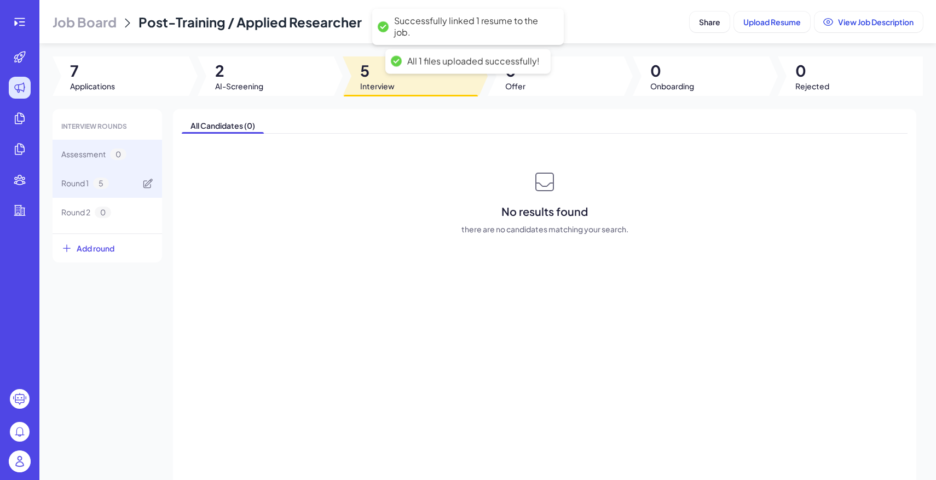
click at [112, 187] on div "Round 1 5" at bounding box center [108, 183] width 110 height 29
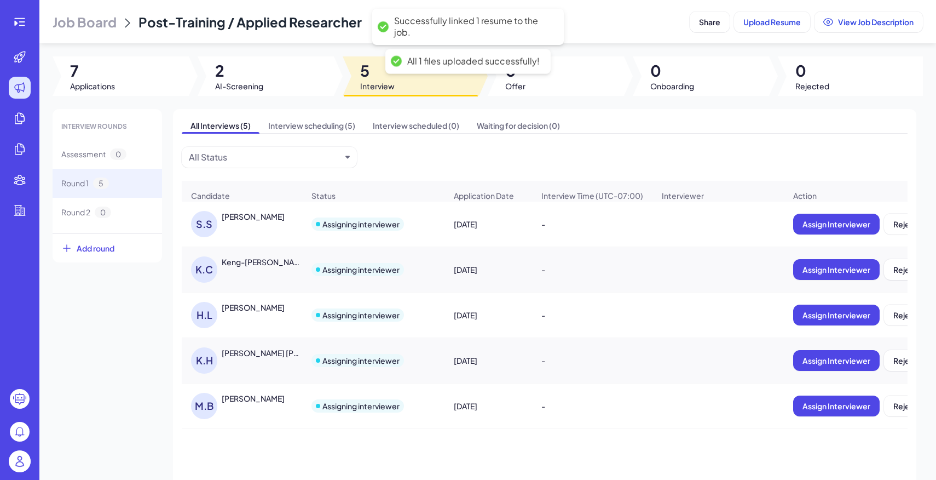
click at [21, 461] on img at bounding box center [20, 461] width 22 height 22
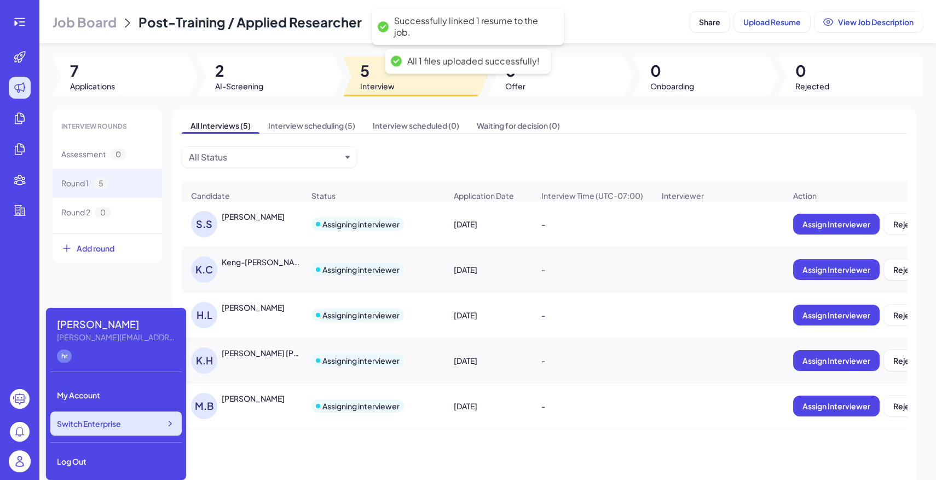
click at [116, 426] on span "Switch Enterprise" at bounding box center [89, 423] width 64 height 11
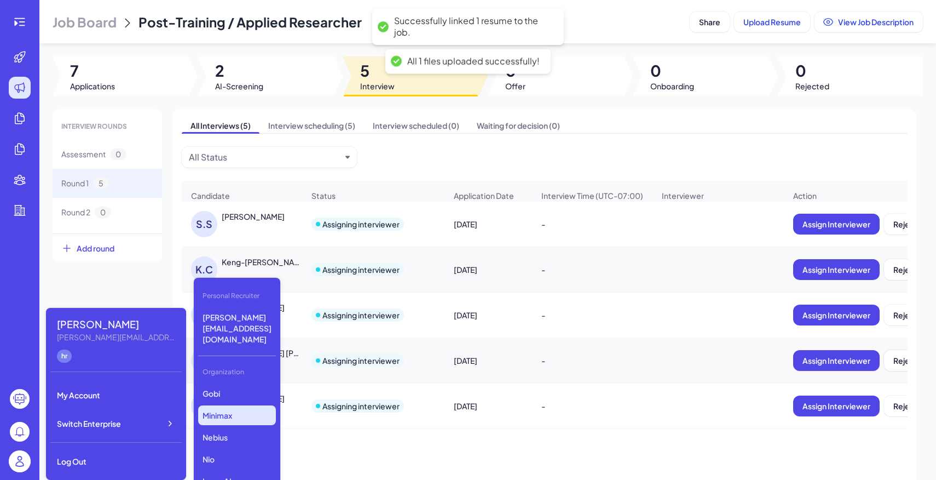
click at [234, 405] on p "Minimax" at bounding box center [237, 415] width 78 height 20
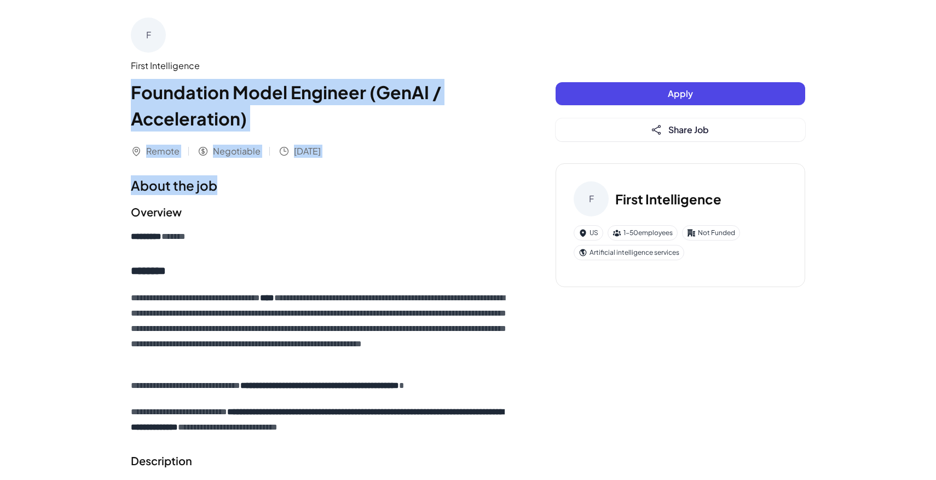
drag, startPoint x: 130, startPoint y: 82, endPoint x: 297, endPoint y: 202, distance: 205.2
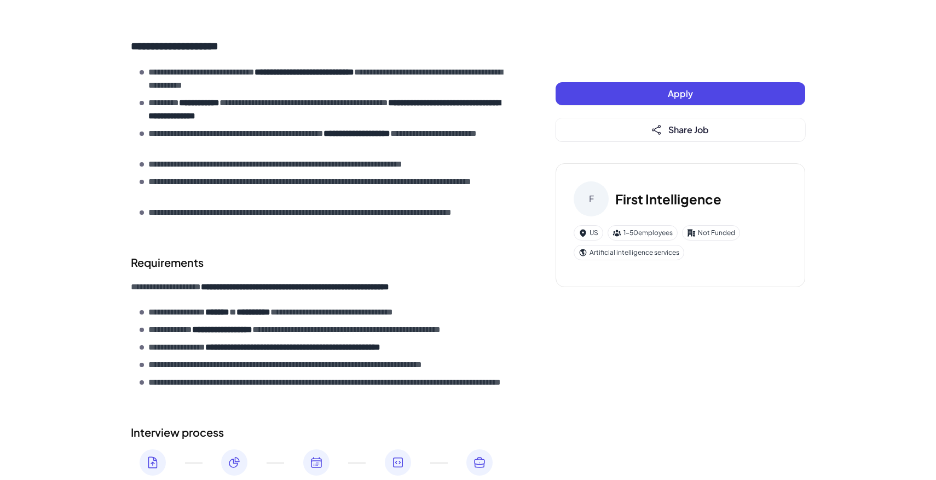
scroll to position [625, 0]
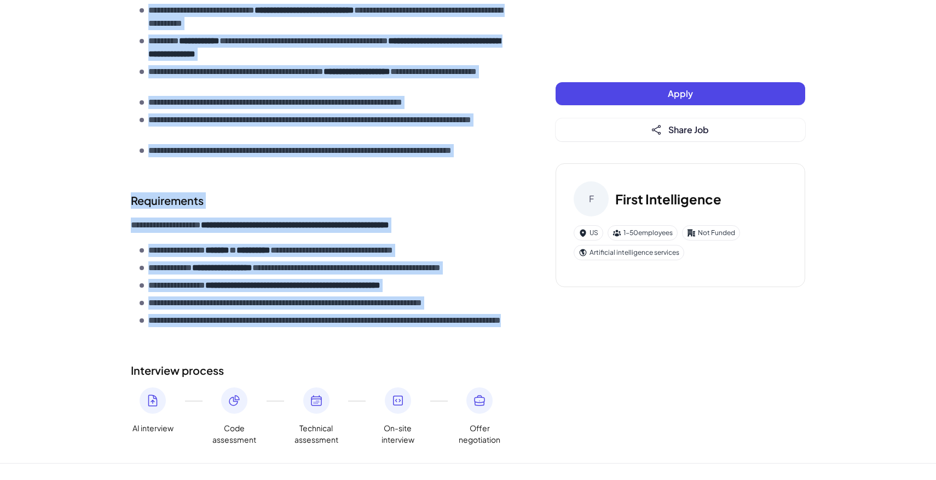
click at [262, 336] on p "**********" at bounding box center [330, 327] width 364 height 26
copy div "**********"
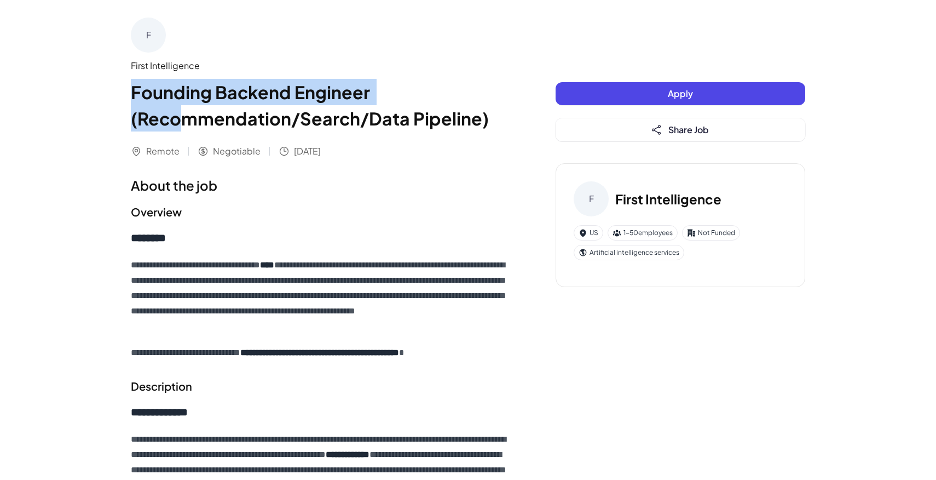
drag, startPoint x: 133, startPoint y: 89, endPoint x: 225, endPoint y: 147, distance: 108.8
click at [221, 144] on div "F First Intelligence Founding Backend Engineer (Recommendation/Search/Data Pipe…" at bounding box center [321, 88] width 381 height 140
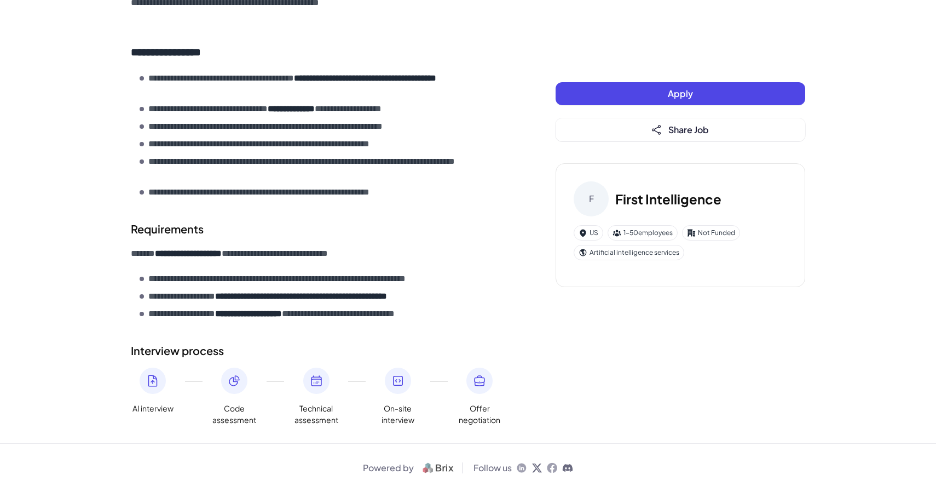
scroll to position [494, 0]
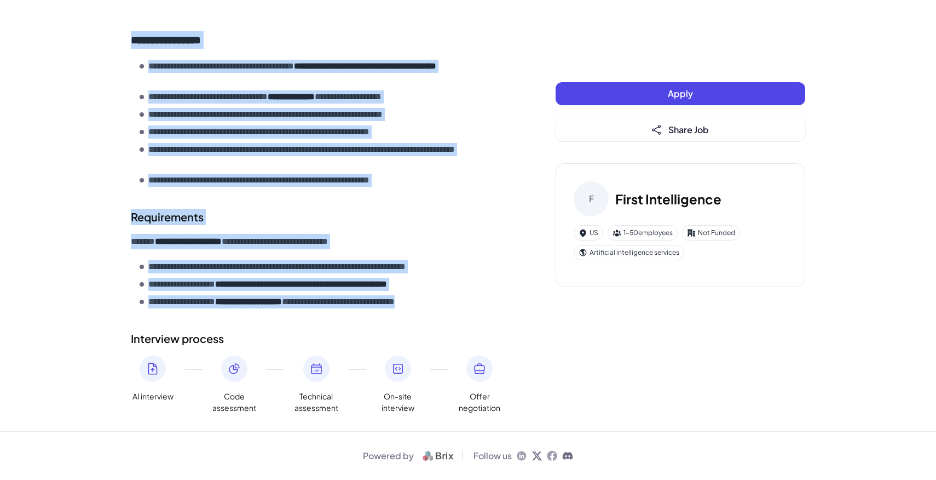
click at [471, 306] on li "**********" at bounding box center [326, 301] width 372 height 13
copy div "Founding Backend Engineer (Recommendation/Search/Data Pipeline) Remote"
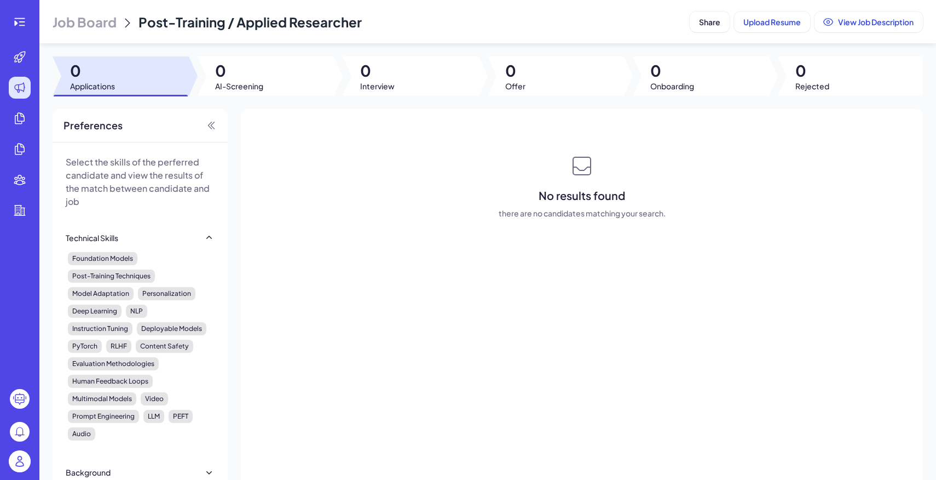
click at [91, 30] on span "Job Board" at bounding box center [85, 22] width 64 height 18
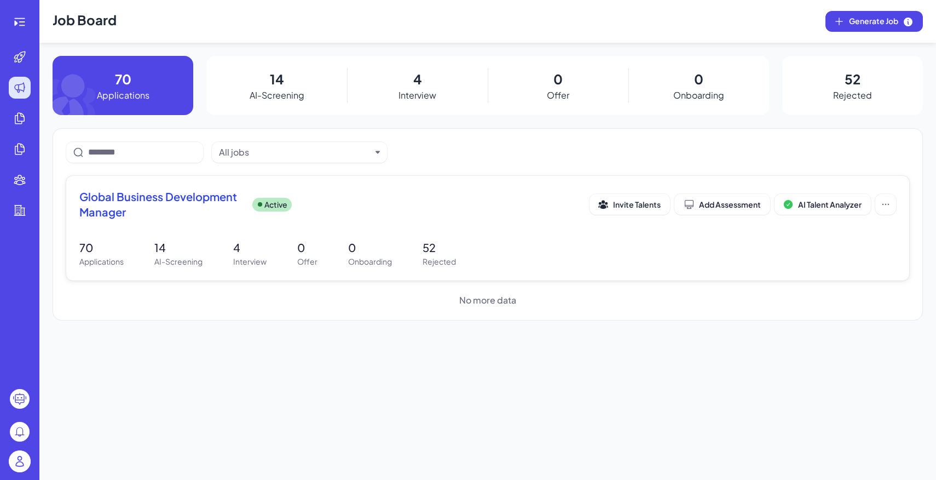
click at [219, 217] on span "Global Business Development Manager" at bounding box center [161, 204] width 164 height 31
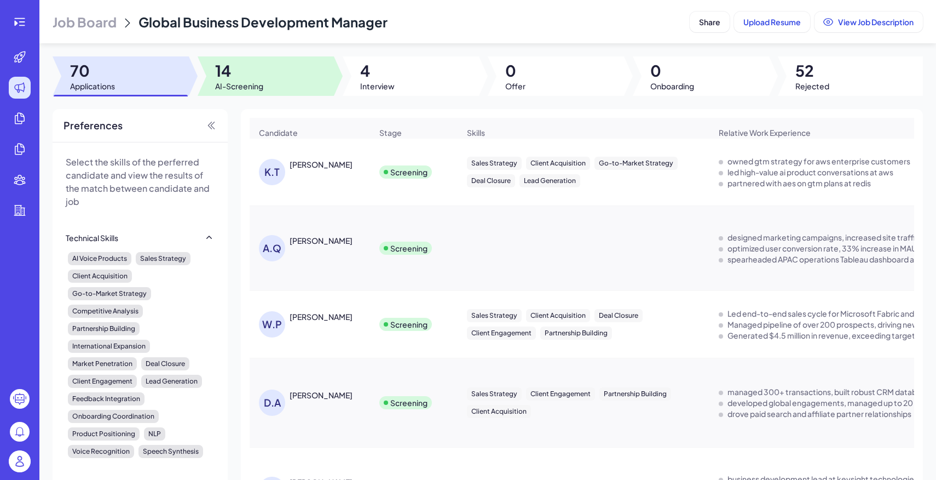
click at [249, 76] on span "14" at bounding box center [239, 71] width 48 height 20
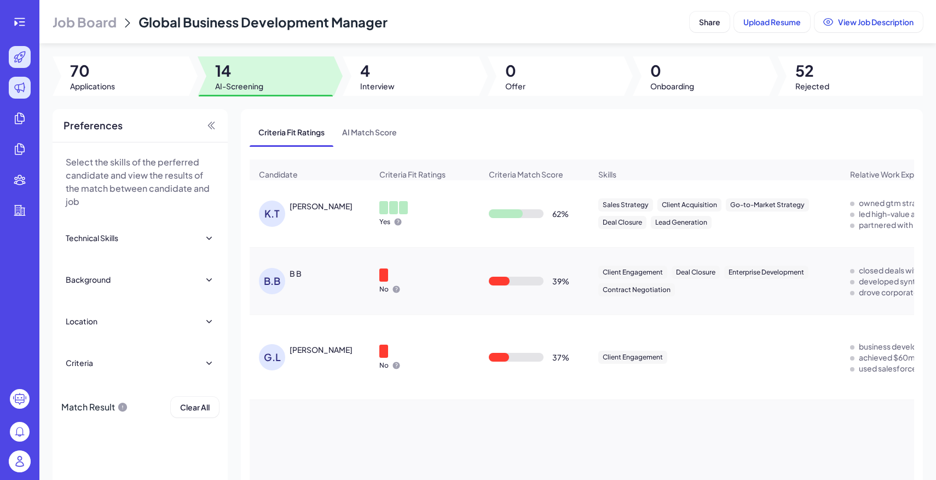
click at [27, 48] on div at bounding box center [20, 57] width 22 height 22
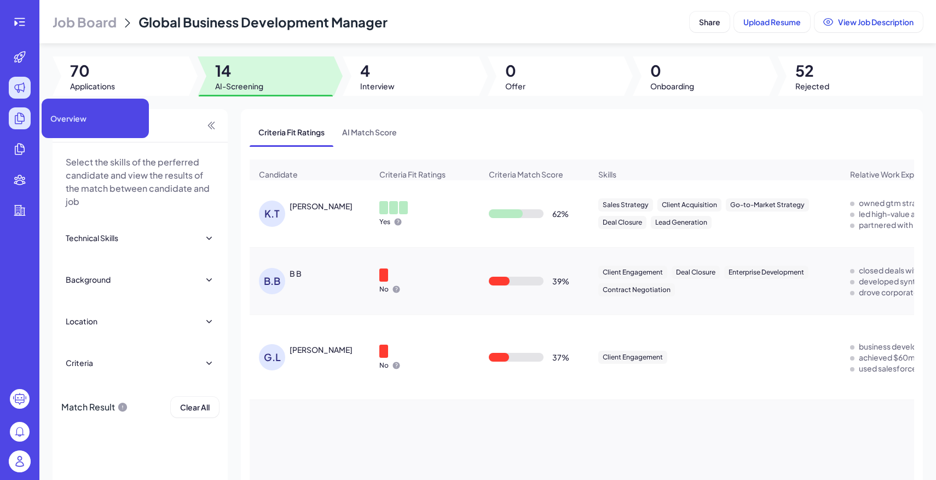
click at [24, 108] on div at bounding box center [20, 118] width 22 height 22
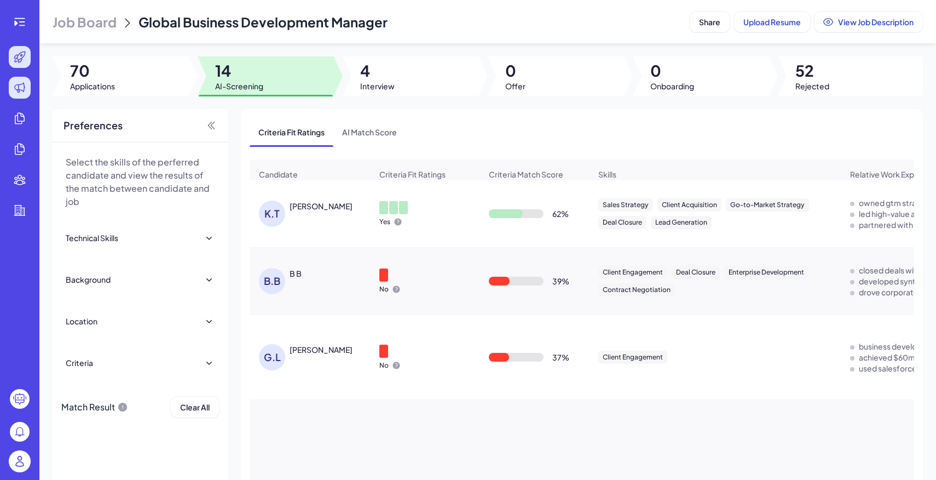
click at [24, 59] on icon at bounding box center [19, 56] width 13 height 13
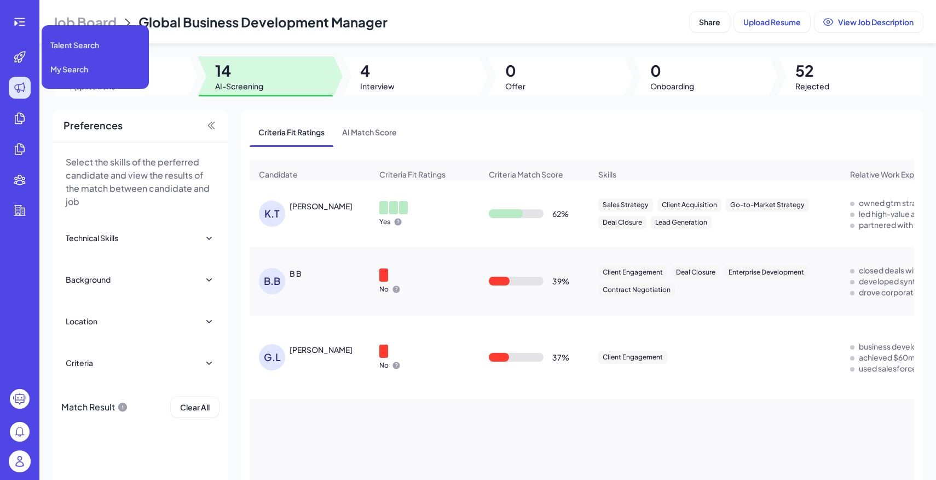
click at [18, 86] on icon at bounding box center [19, 87] width 13 height 13
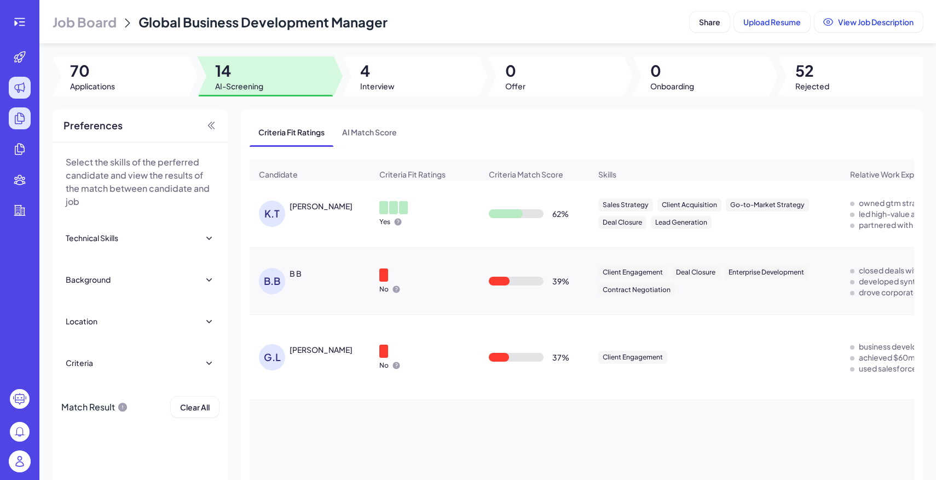
click at [27, 117] on div at bounding box center [20, 118] width 22 height 22
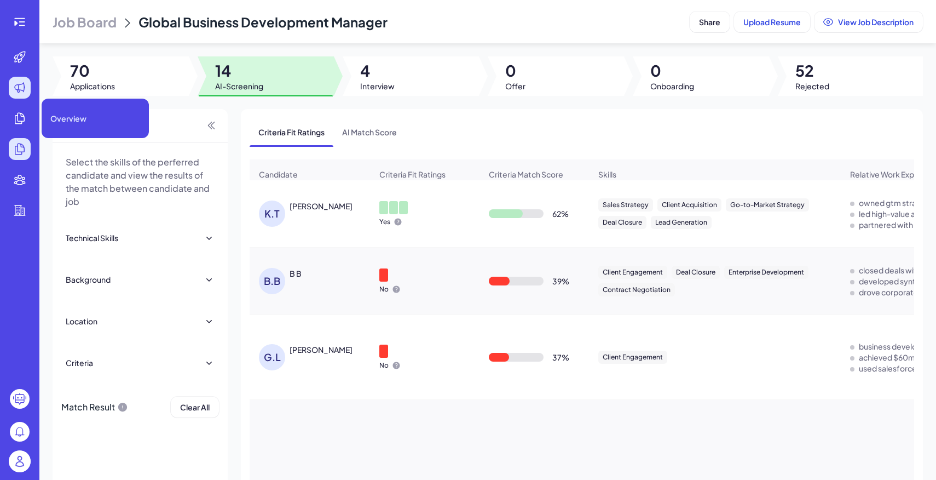
click at [13, 147] on icon at bounding box center [19, 148] width 13 height 13
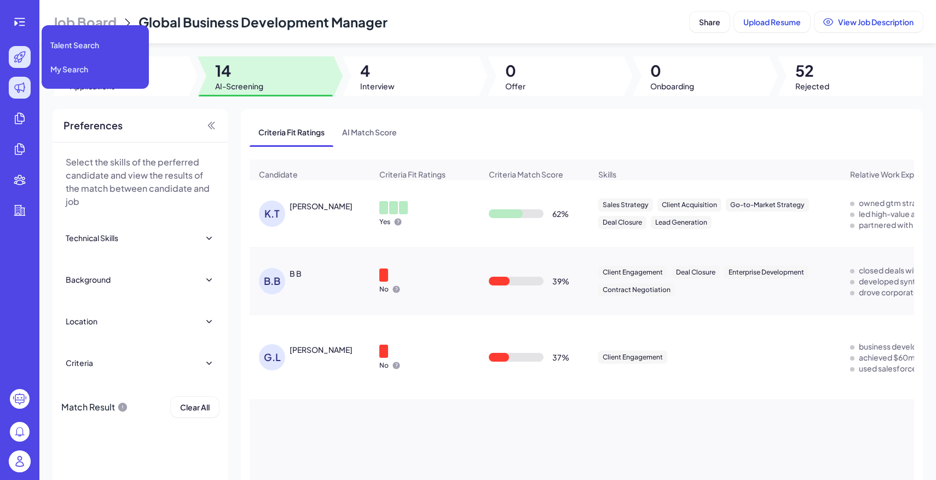
click at [24, 49] on div at bounding box center [20, 57] width 22 height 22
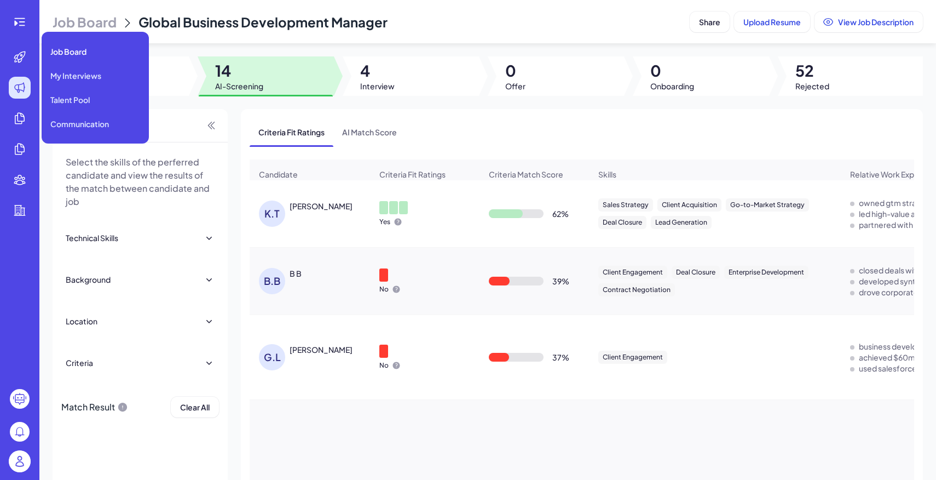
click at [16, 82] on icon at bounding box center [19, 87] width 13 height 13
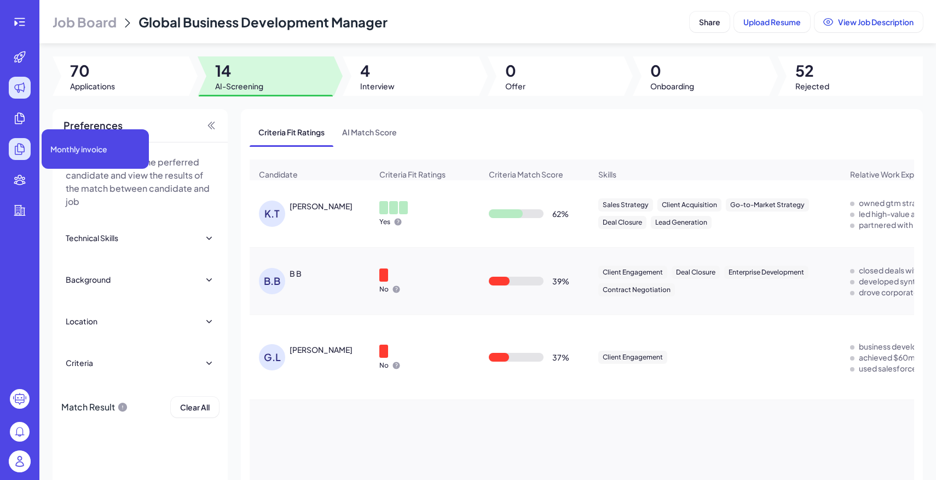
click at [19, 148] on icon at bounding box center [19, 148] width 13 height 13
click at [24, 171] on div at bounding box center [20, 180] width 22 height 22
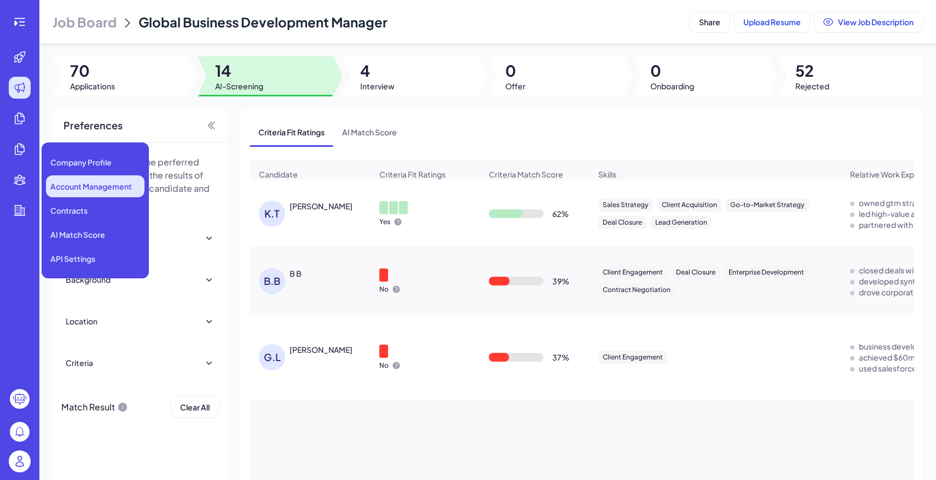
click at [90, 183] on span "Account Management" at bounding box center [91, 186] width 82 height 11
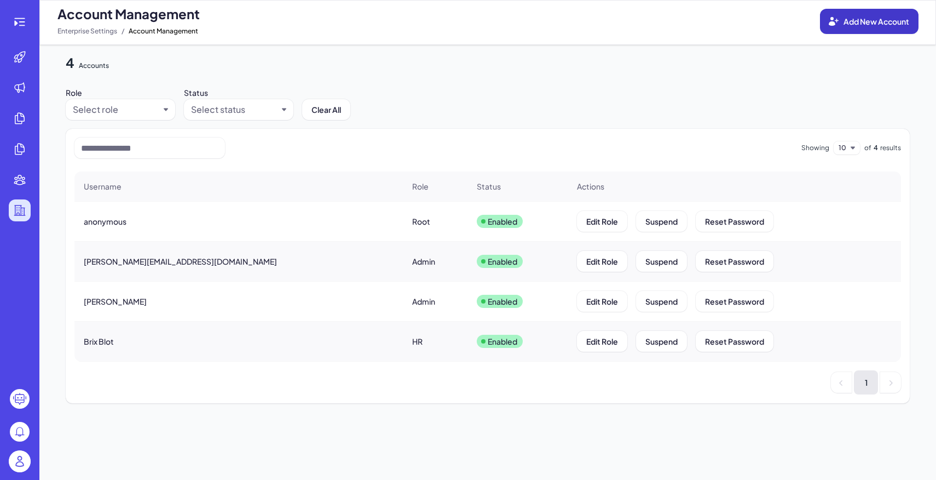
click at [855, 15] on button "Add New Account" at bounding box center [869, 21] width 99 height 25
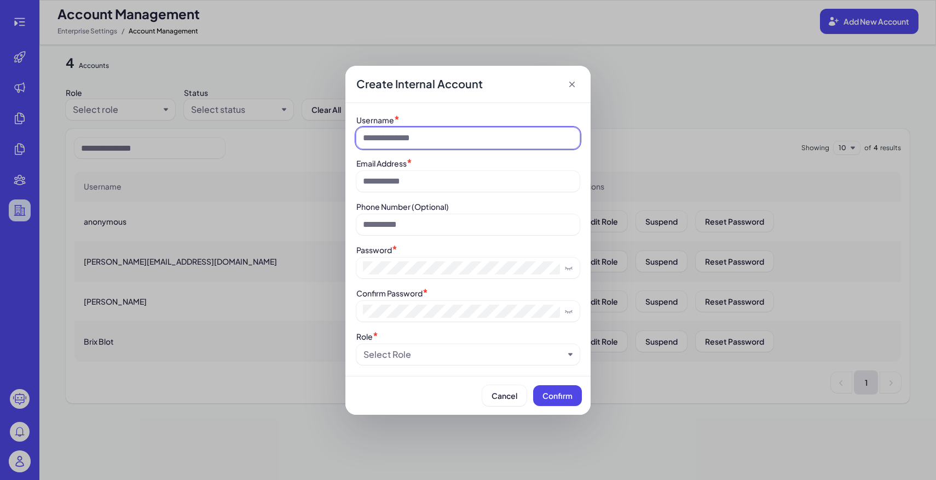
click at [446, 147] on input at bounding box center [467, 138] width 223 height 21
type input "*****"
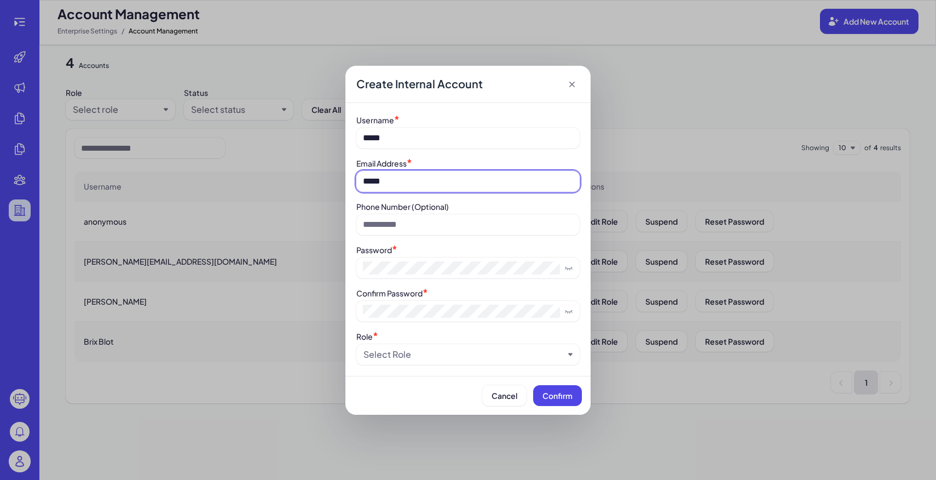
type input "**********"
click at [416, 357] on div "Select Role" at bounding box center [464, 354] width 200 height 13
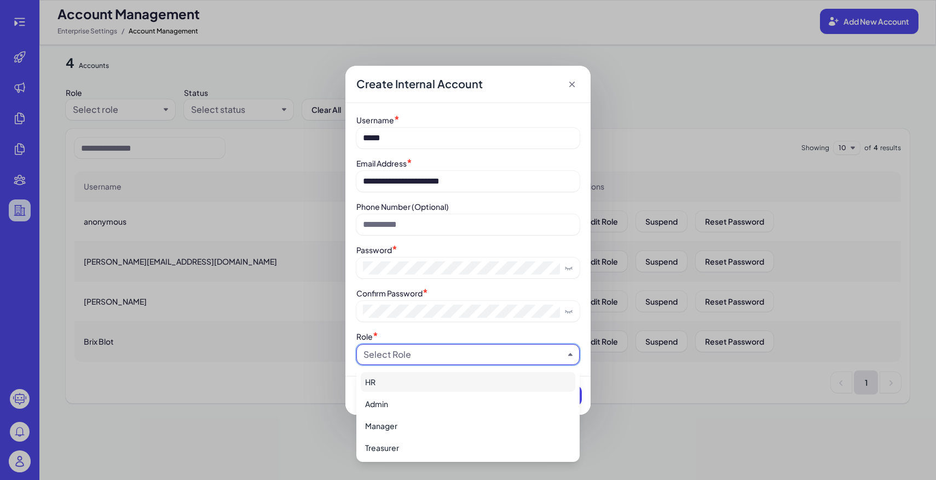
click at [412, 388] on div "HR" at bounding box center [468, 382] width 215 height 20
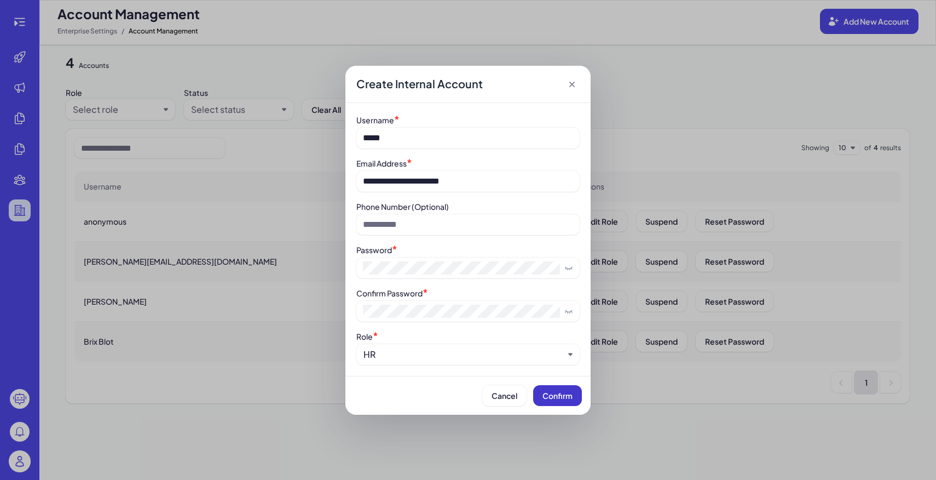
click at [551, 390] on button "Confirm" at bounding box center [557, 395] width 49 height 21
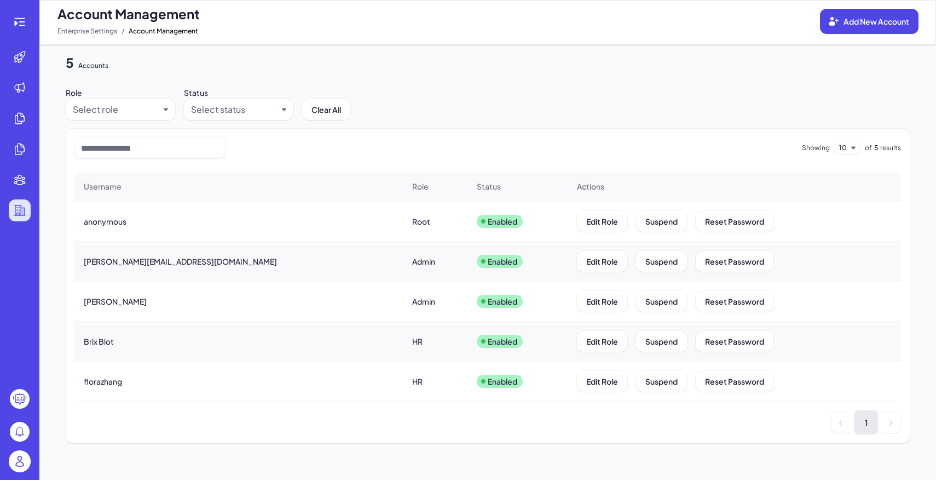
click at [20, 467] on img at bounding box center [20, 461] width 22 height 22
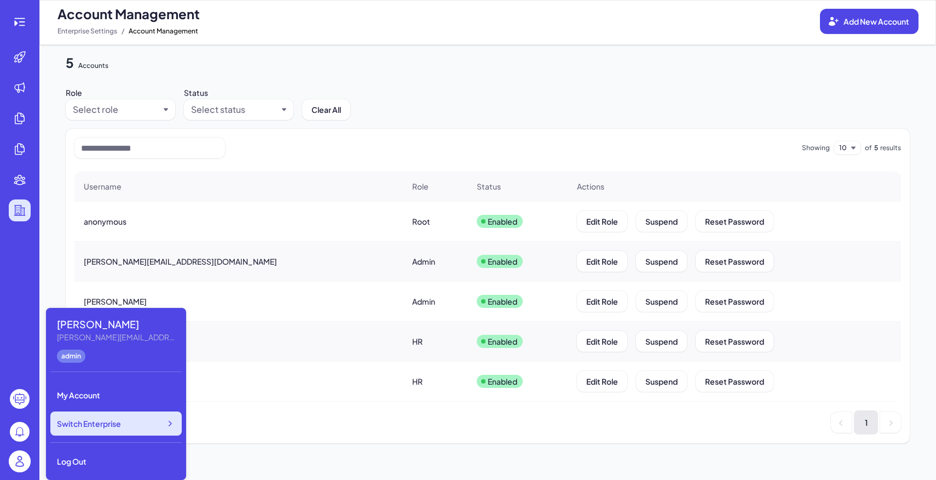
click at [92, 421] on span "Switch Enterprise" at bounding box center [89, 423] width 64 height 11
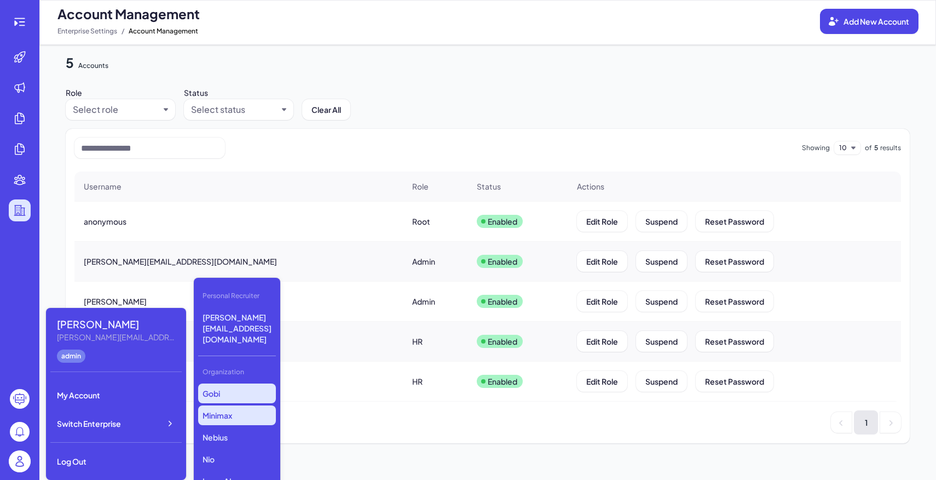
click at [223, 383] on p "Gobi" at bounding box center [237, 393] width 78 height 20
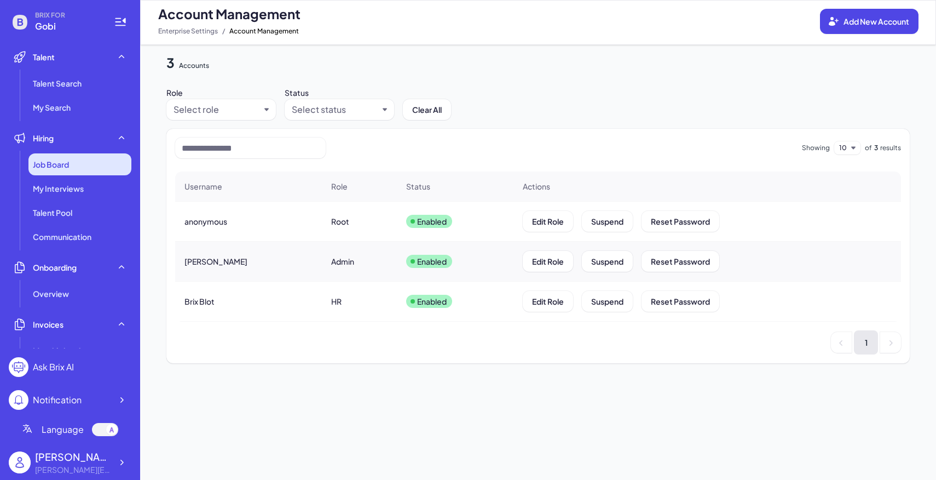
click at [57, 169] on span "Job Board" at bounding box center [51, 164] width 36 height 11
